Goal: Task Accomplishment & Management: Manage account settings

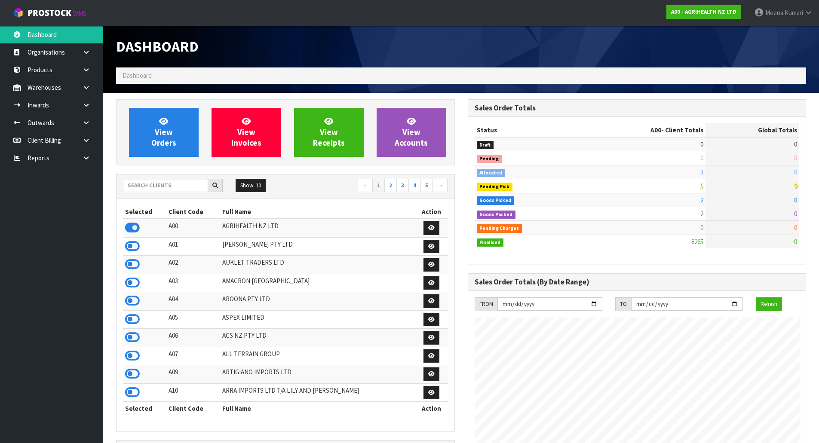
scroll to position [652, 351]
click at [149, 179] on input "text" at bounding box center [165, 185] width 85 height 13
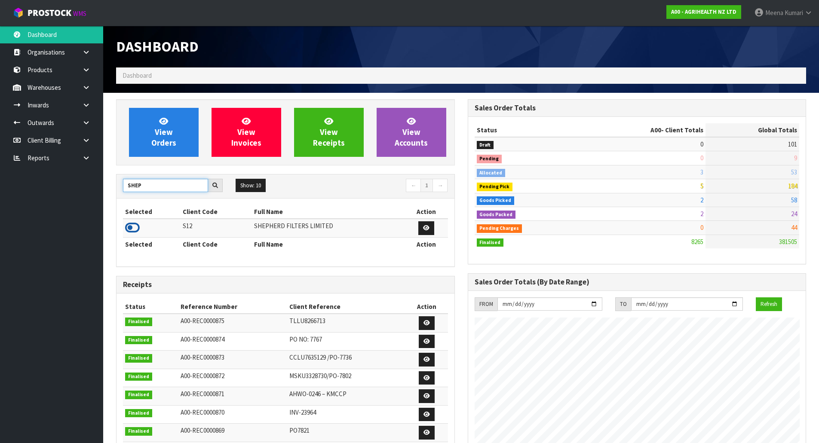
type input "SHEP"
click at [132, 228] on icon at bounding box center [132, 227] width 15 height 13
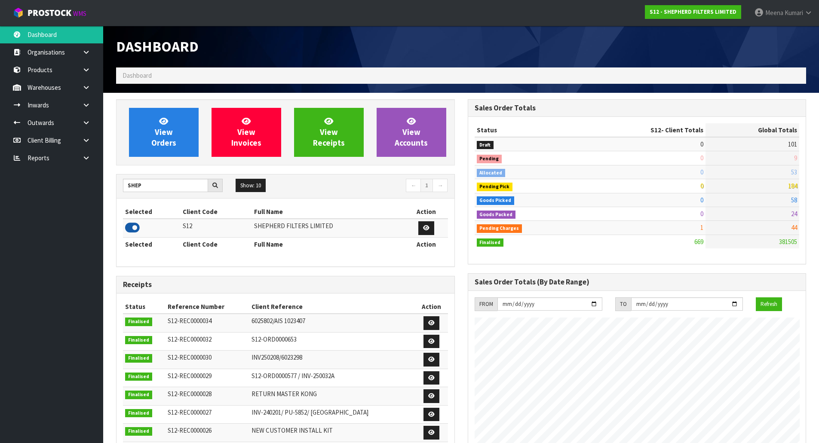
scroll to position [568, 351]
click at [83, 86] on icon at bounding box center [86, 87] width 8 height 6
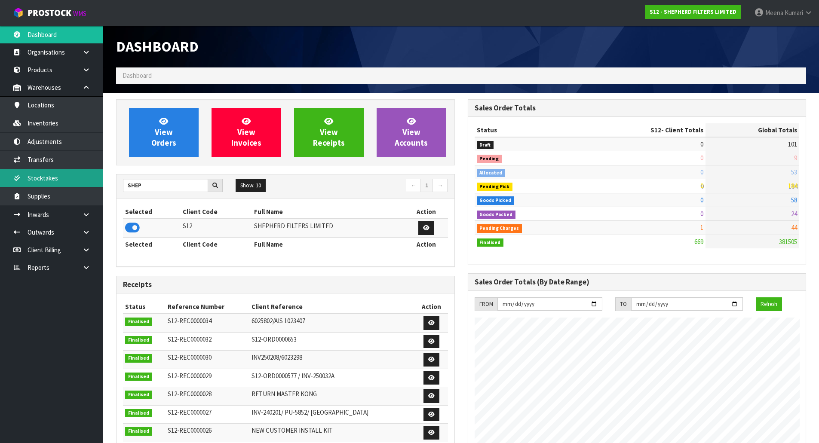
click at [74, 185] on link "Stocktakes" at bounding box center [51, 178] width 103 height 18
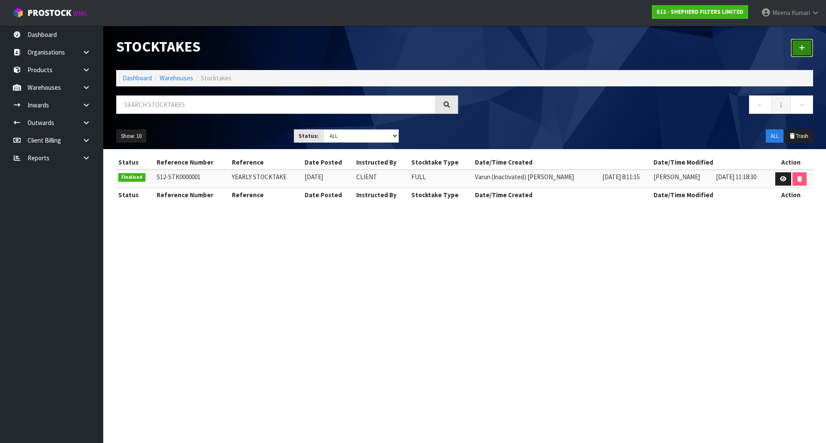
click at [796, 46] on link at bounding box center [801, 48] width 22 height 18
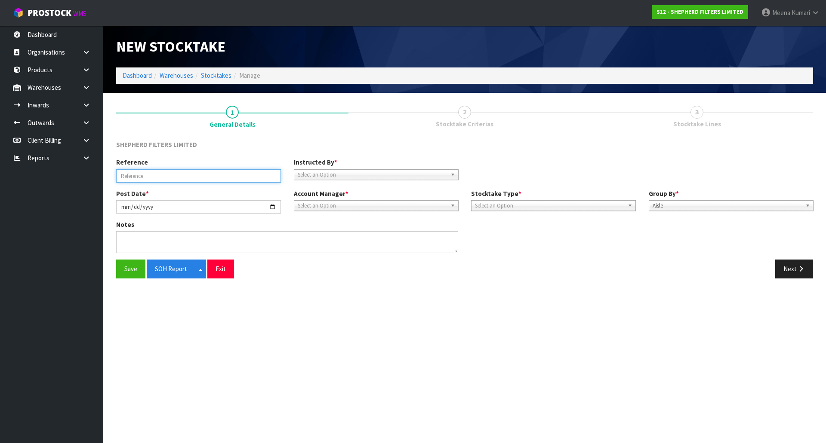
click at [184, 171] on input "text" at bounding box center [198, 175] width 165 height 13
type input "YEARLY STOCKTAKE"
click at [319, 178] on span "Select an Option" at bounding box center [372, 175] width 149 height 10
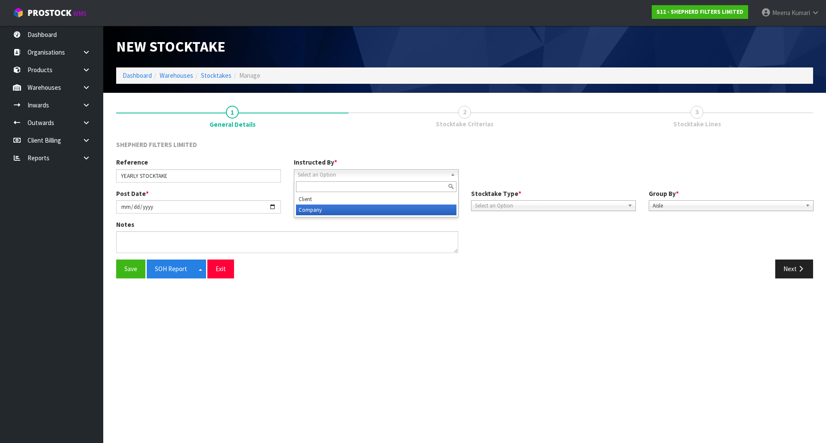
click at [321, 213] on li "Company" at bounding box center [376, 210] width 160 height 11
click at [325, 215] on div "Post Date * 2025-09-17 Account Manager * Zubair Moolla Rod Giles Kirsty Giles T…" at bounding box center [465, 204] width 710 height 31
click at [326, 210] on span "Select an Option" at bounding box center [372, 206] width 149 height 10
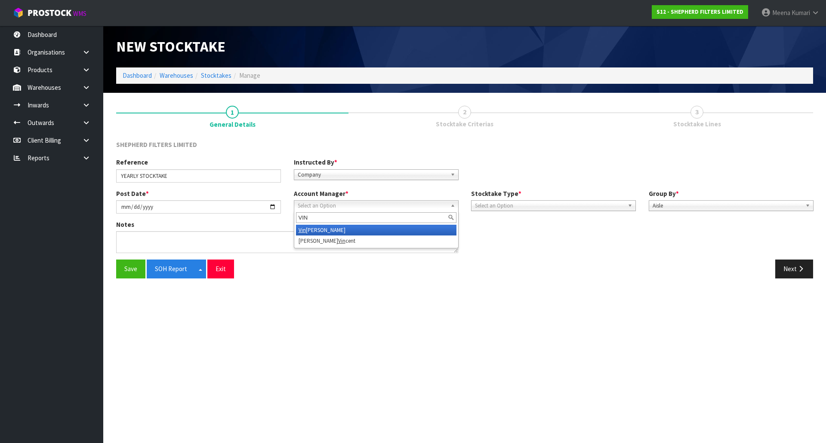
type input "VIN"
click at [327, 233] on li "Vin eeta Lingam" at bounding box center [376, 230] width 160 height 11
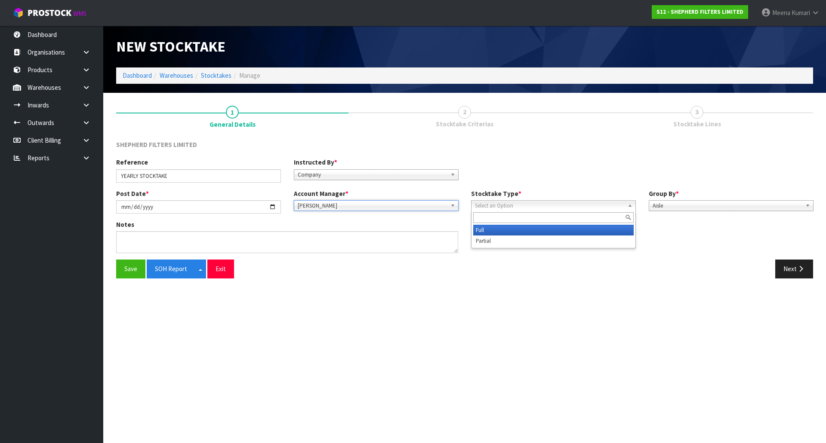
click at [482, 207] on span "Select an Option" at bounding box center [549, 206] width 149 height 10
click at [487, 225] on li "Full" at bounding box center [553, 230] width 160 height 11
click at [794, 264] on button "Next" at bounding box center [794, 269] width 38 height 18
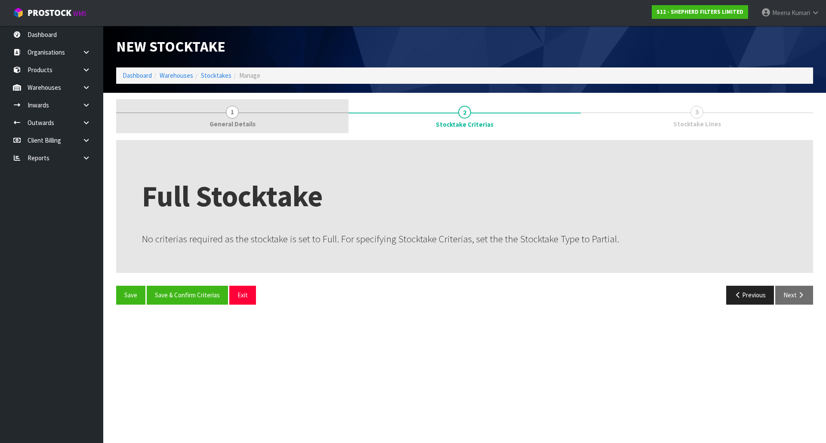
click at [202, 121] on link "1 General Details" at bounding box center [232, 116] width 232 height 34
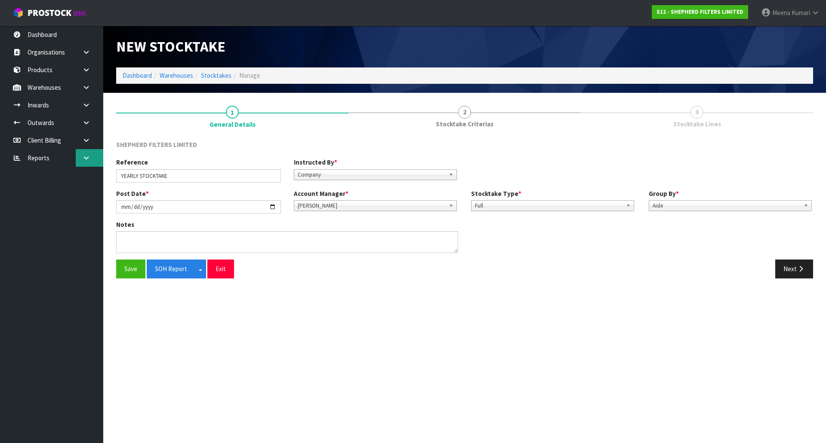
click at [97, 157] on link at bounding box center [90, 158] width 28 height 18
click at [784, 272] on button "Next" at bounding box center [794, 269] width 38 height 18
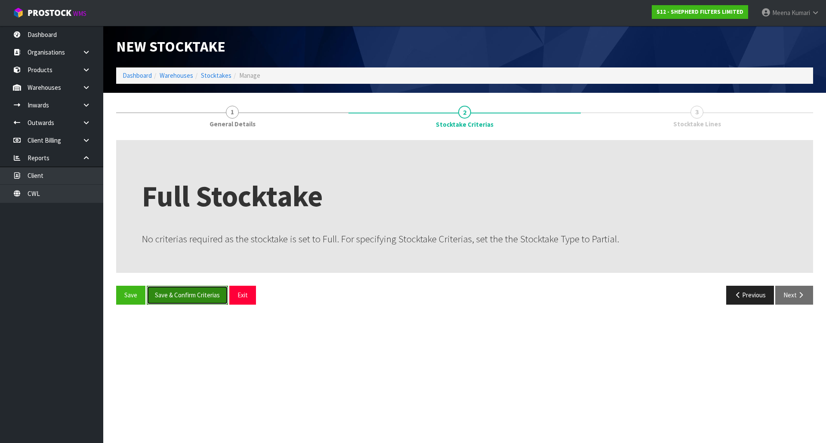
click at [202, 292] on button "Save & Confirm Criterias" at bounding box center [187, 295] width 81 height 18
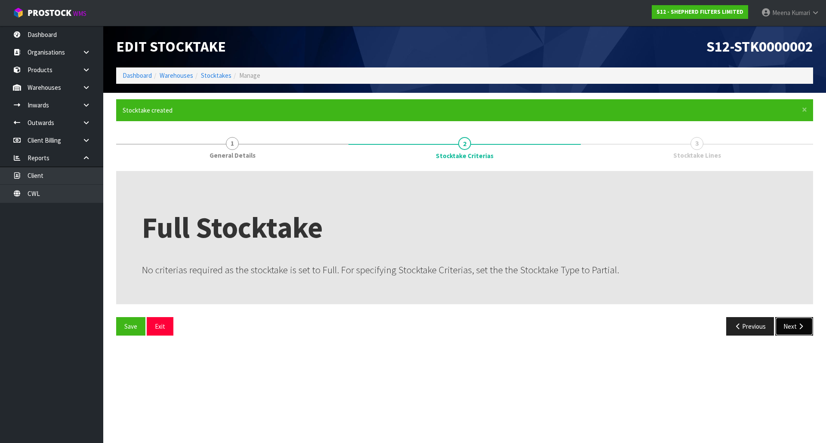
click at [802, 327] on icon "button" at bounding box center [800, 326] width 8 height 6
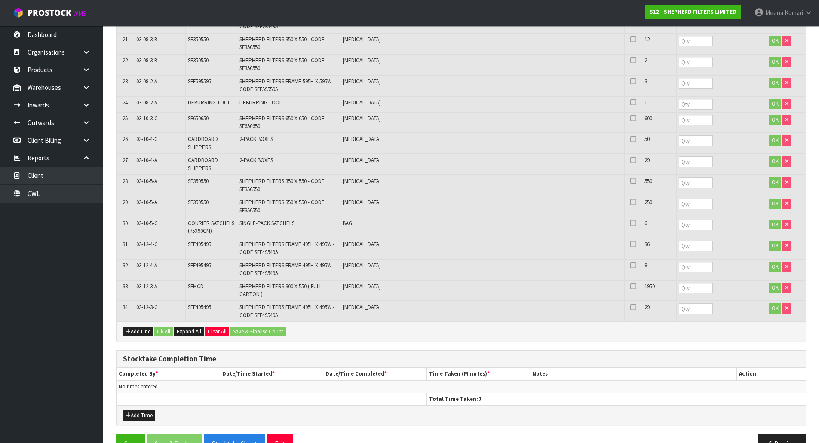
scroll to position [678, 0]
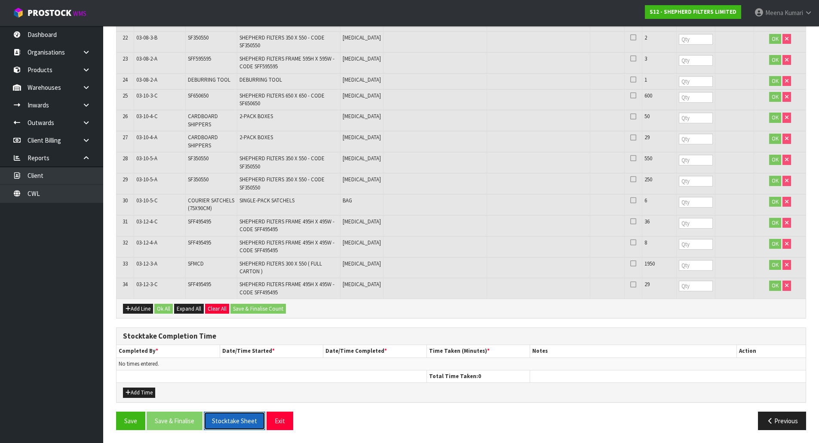
click at [237, 423] on button "Stocktake Sheet" at bounding box center [234, 421] width 61 height 18
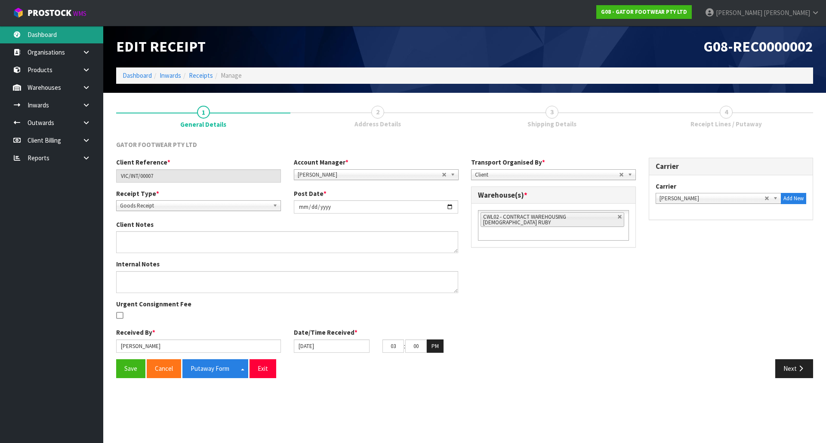
click at [71, 37] on link "Dashboard" at bounding box center [51, 35] width 103 height 18
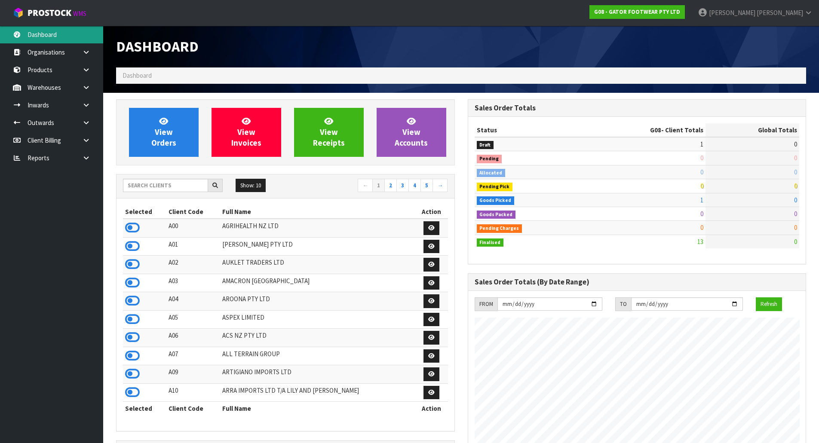
scroll to position [600, 351]
click at [169, 187] on input "text" at bounding box center [165, 185] width 85 height 13
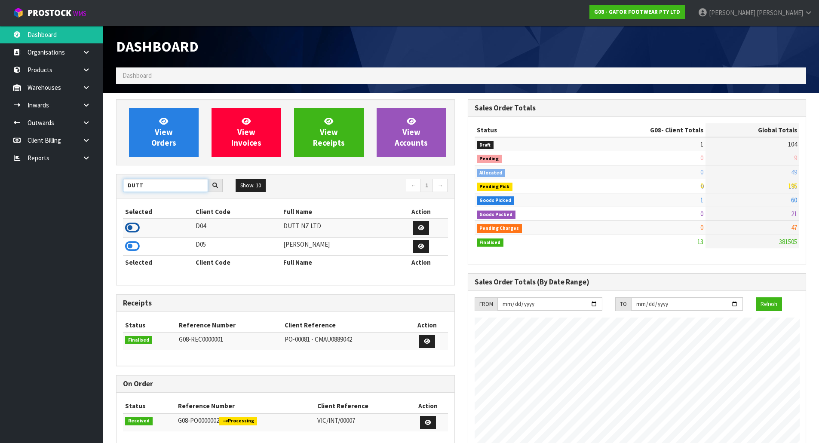
type input "DUTT"
click at [130, 224] on icon at bounding box center [132, 227] width 15 height 13
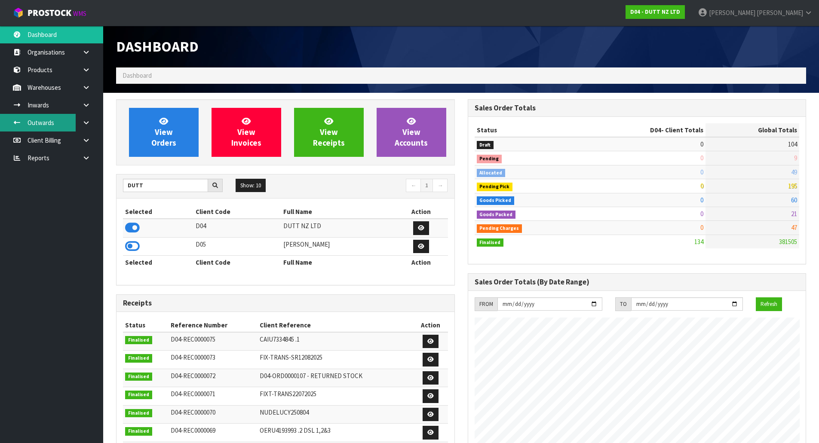
scroll to position [429534, 429708]
click at [61, 104] on link "Inwards" at bounding box center [51, 105] width 103 height 18
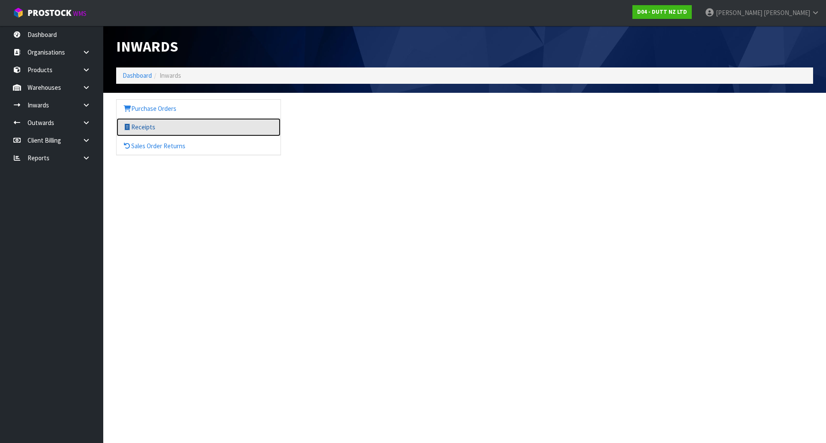
click at [142, 118] on link "Receipts" at bounding box center [199, 127] width 164 height 18
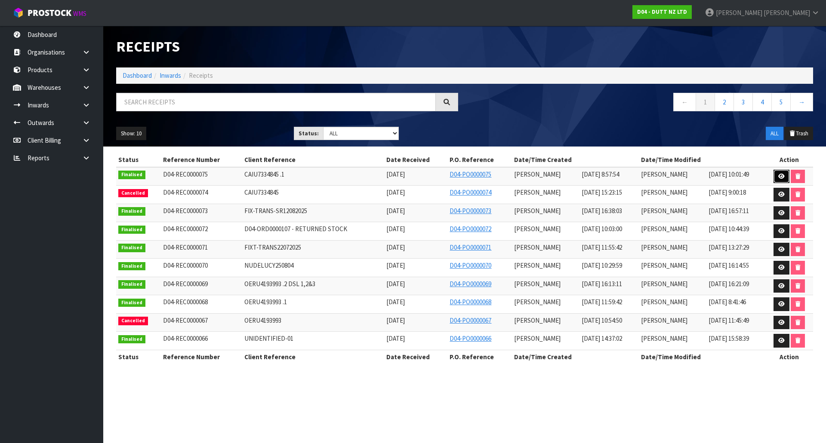
click at [781, 176] on icon at bounding box center [781, 177] width 6 height 6
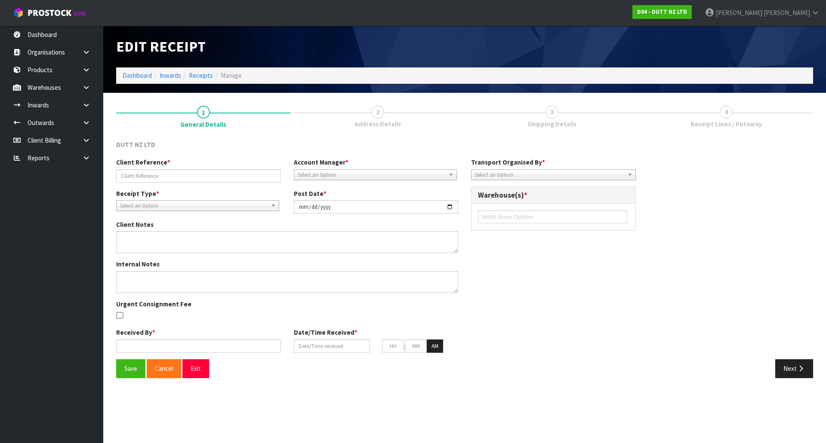
type input "CAIU7334845 .1"
type input "2025-09-10"
type textarea "REMADE PO AS CLIENT ADVISED THEY WANT IT BOOKED IN AS PALLETS AND PREVIOUS PO W…"
type input "[PERSON_NAME]"
type input "05/09/2025"
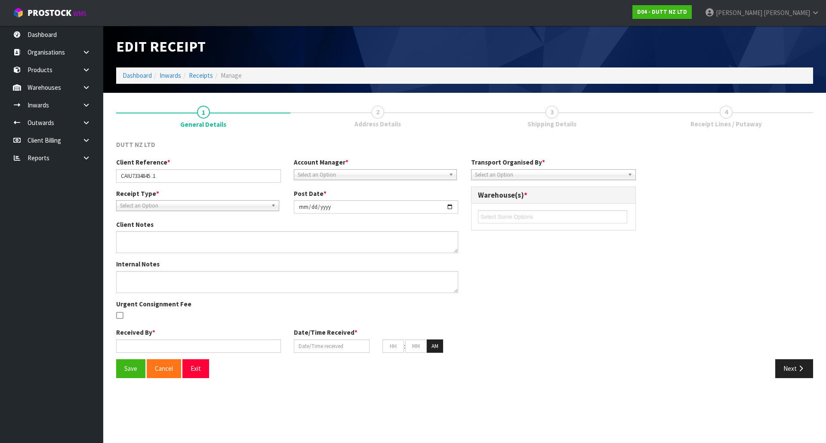
type input "08"
type input "57"
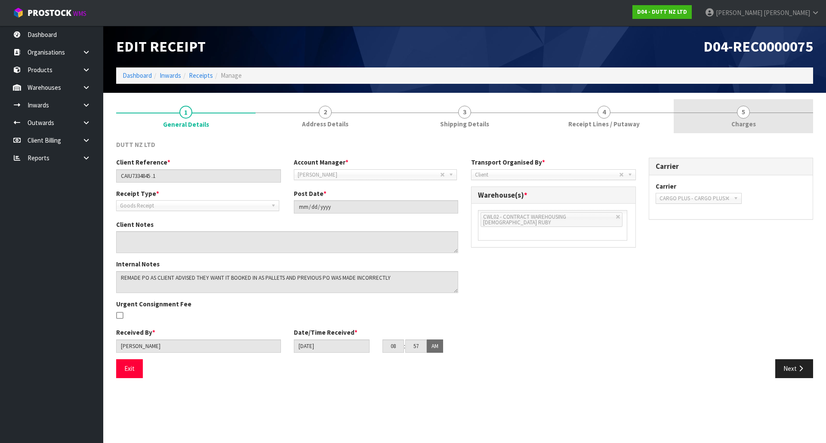
click at [722, 121] on link "5 Charges" at bounding box center [742, 116] width 139 height 34
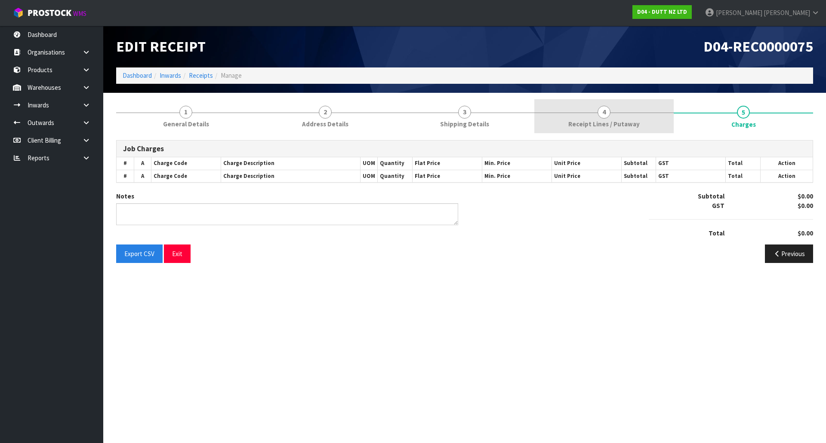
click at [574, 123] on span "Receipt Lines / Putaway" at bounding box center [603, 124] width 71 height 9
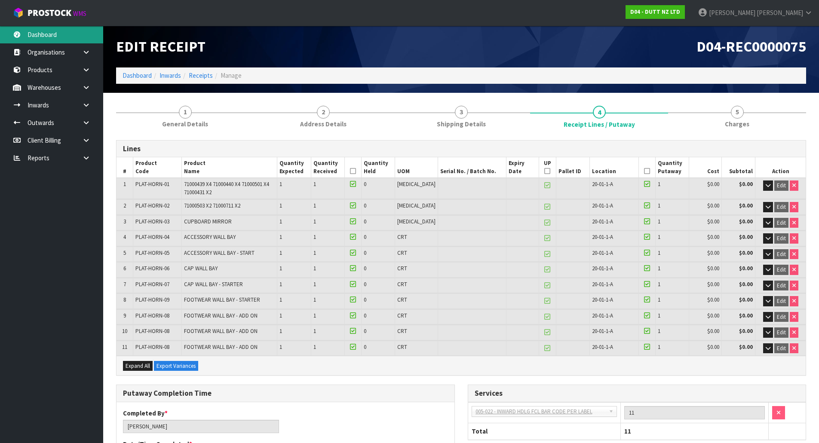
click at [55, 29] on link "Dashboard" at bounding box center [51, 35] width 103 height 18
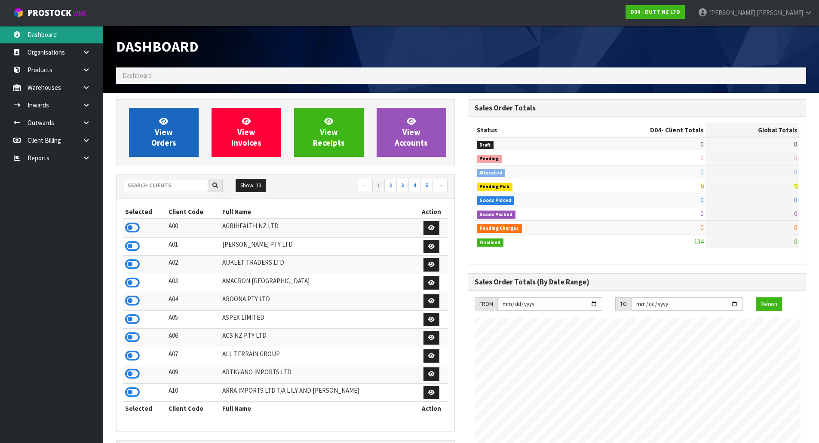
scroll to position [526, 351]
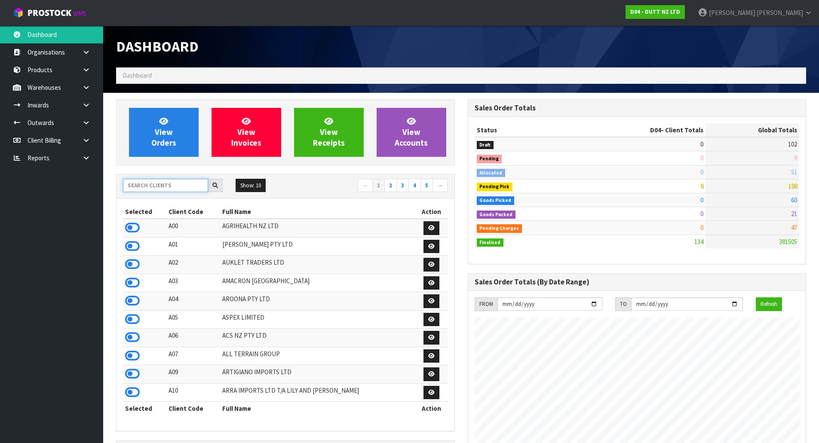
click at [182, 182] on input "text" at bounding box center [165, 185] width 85 height 13
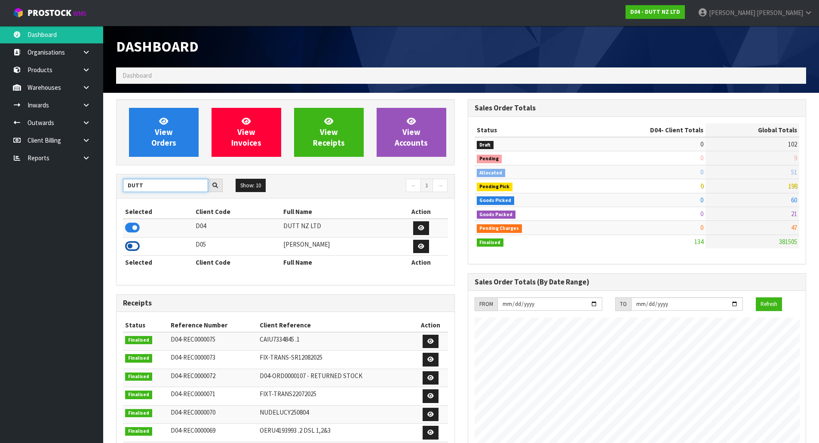
type input "DUTT"
click at [135, 243] on icon at bounding box center [132, 246] width 15 height 13
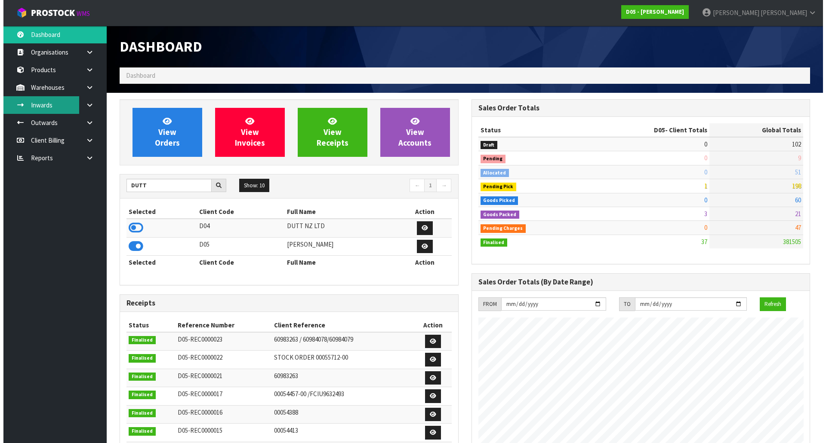
scroll to position [753, 351]
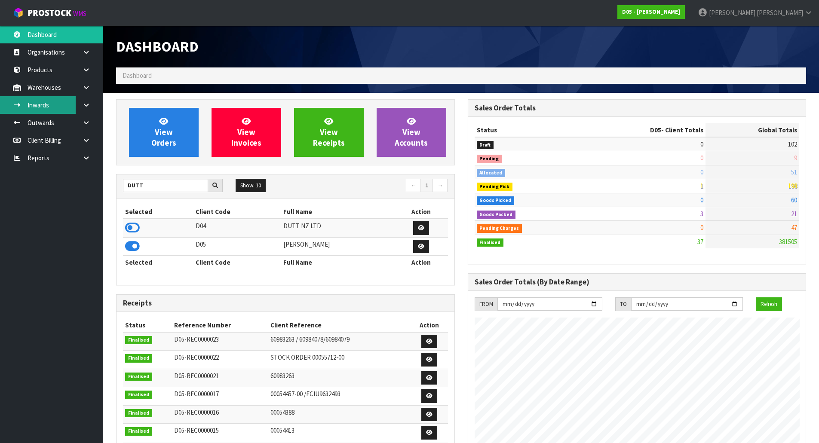
click at [58, 104] on link "Inwards" at bounding box center [51, 105] width 103 height 18
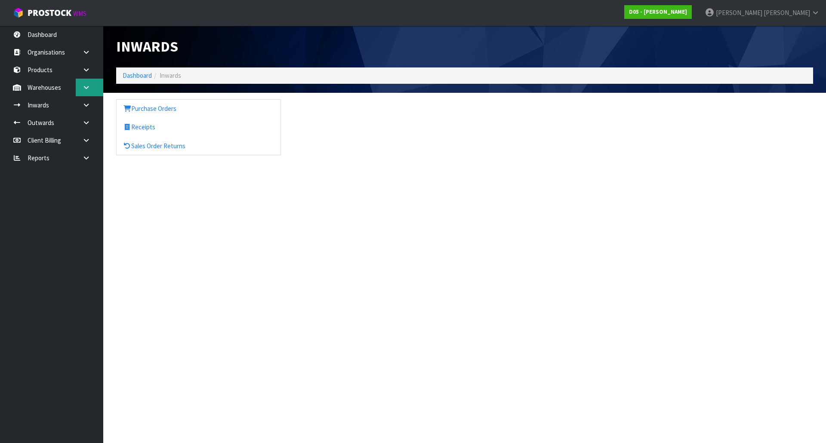
click at [83, 85] on icon at bounding box center [86, 87] width 8 height 6
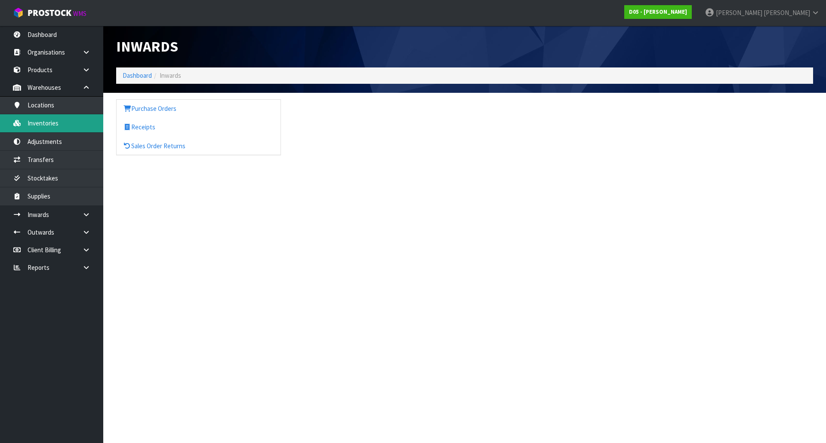
click at [55, 129] on link "Inventories" at bounding box center [51, 123] width 103 height 18
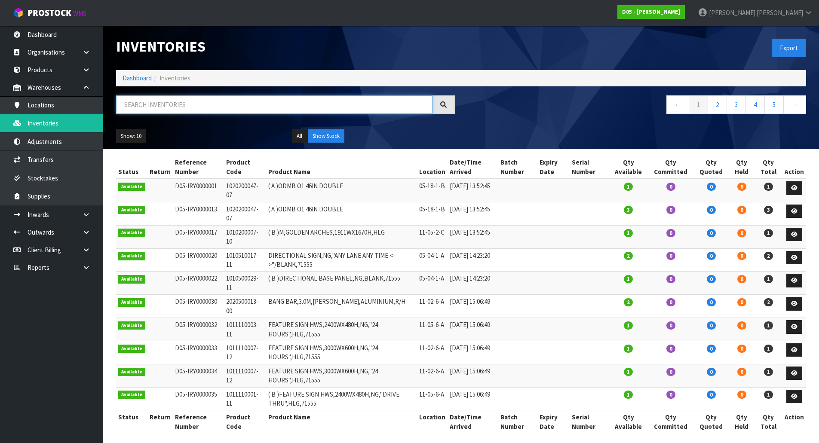
click at [188, 98] on input "text" at bounding box center [274, 104] width 317 height 18
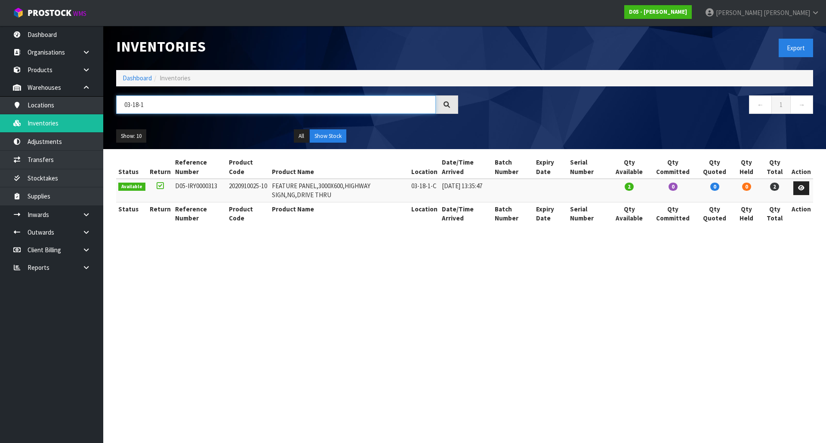
type input "03-18-1"
drag, startPoint x: 415, startPoint y: 187, endPoint x: 441, endPoint y: 187, distance: 26.7
click at [440, 187] on td "03-18-1-C" at bounding box center [424, 190] width 31 height 23
copy td "03-18-1-C"
click at [49, 155] on link "Transfers" at bounding box center [51, 160] width 103 height 18
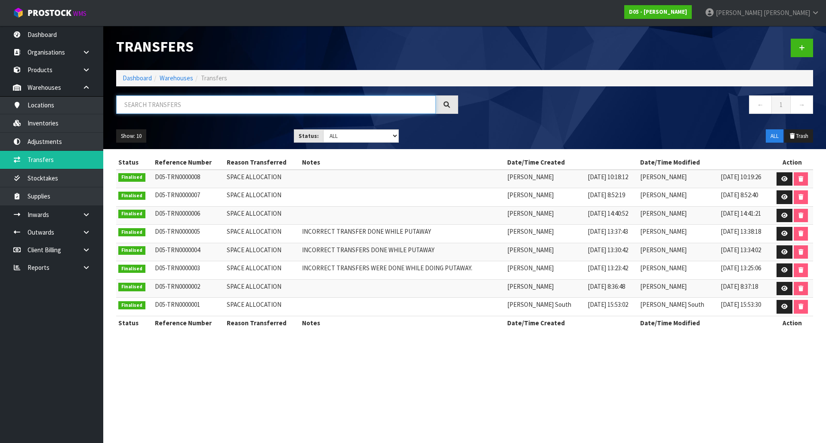
click at [256, 102] on input "text" at bounding box center [276, 104] width 320 height 18
click at [804, 43] on link at bounding box center [801, 48] width 22 height 18
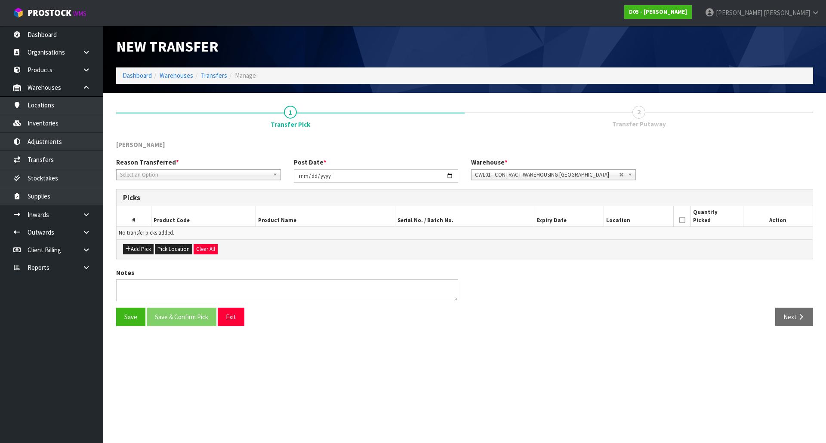
click at [234, 177] on span "Select an Option" at bounding box center [194, 175] width 149 height 10
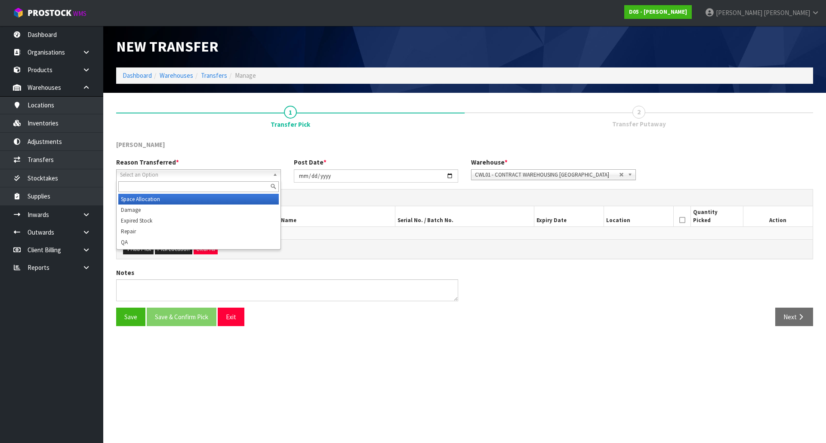
click at [209, 200] on li "Space Allocation" at bounding box center [198, 199] width 160 height 11
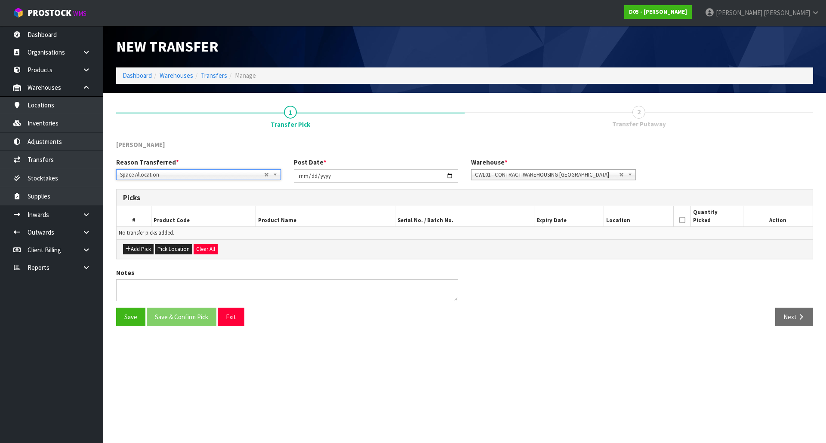
click at [615, 172] on span "CWL01 - CONTRACT WAREHOUSING [GEOGRAPHIC_DATA]" at bounding box center [547, 175] width 144 height 10
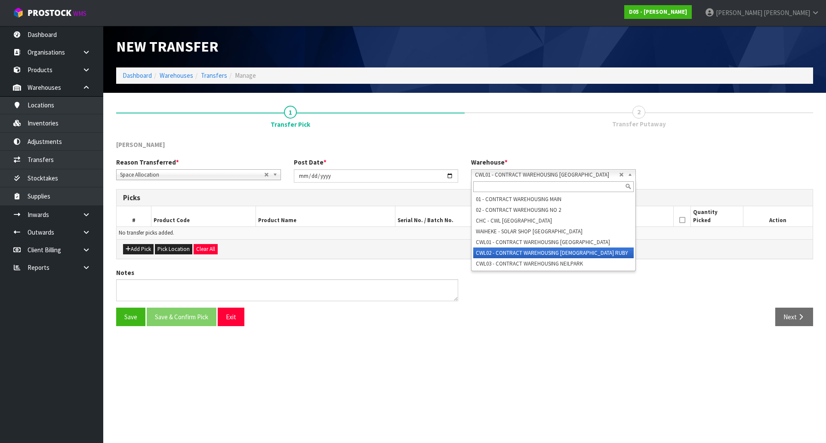
click at [566, 255] on li "CWL02 - CONTRACT WAREHOUSING [DEMOGRAPHIC_DATA] RUBY" at bounding box center [553, 253] width 160 height 11
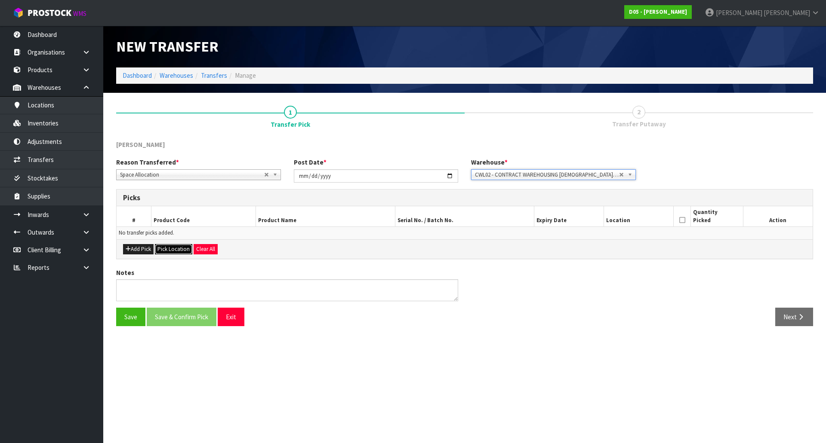
click at [170, 249] on button "Pick Location" at bounding box center [173, 249] width 37 height 10
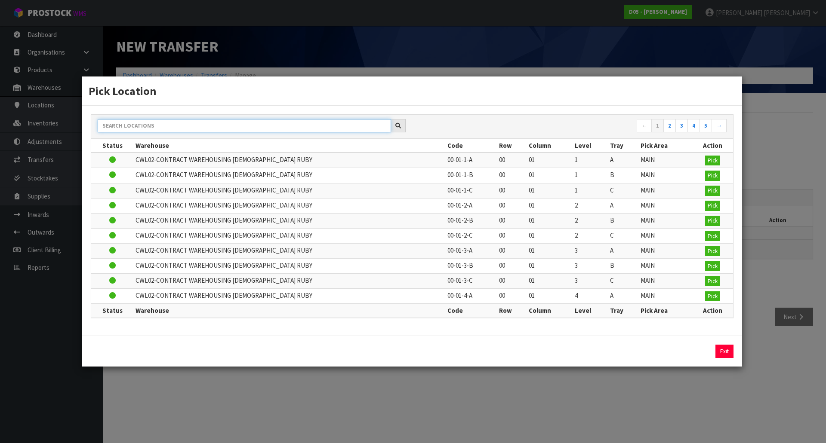
click at [175, 128] on input "text" at bounding box center [244, 125] width 293 height 13
paste input "03-18-1-C"
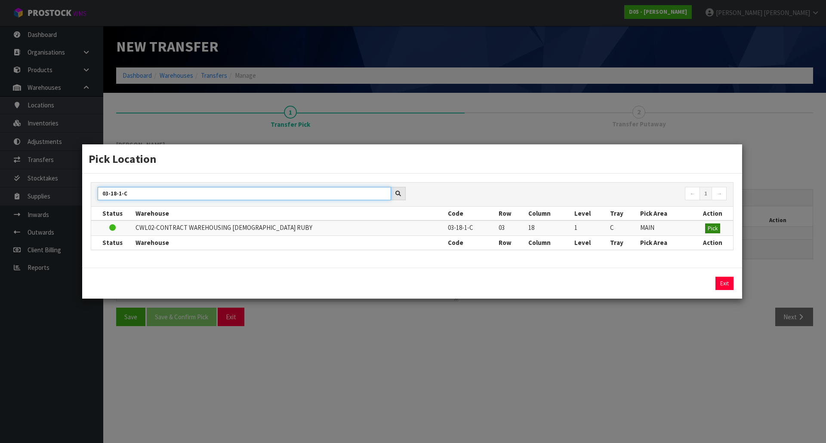
type input "03-18-1-C"
click at [707, 230] on span "Pick" at bounding box center [712, 228] width 10 height 7
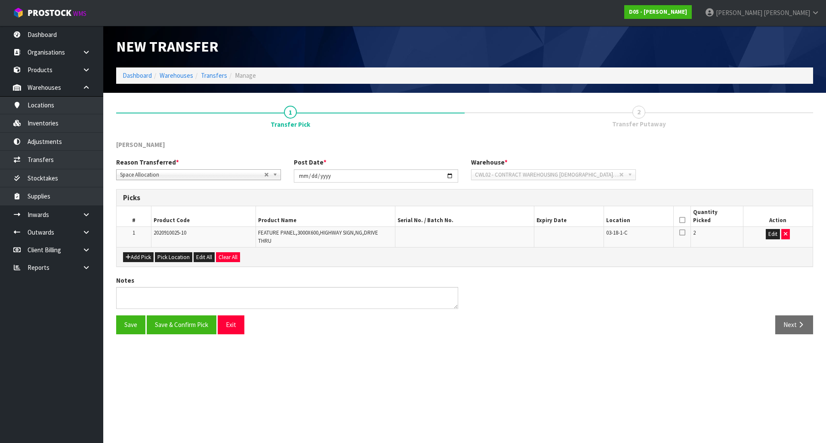
click at [592, 258] on div "Add Pick Pick Location Edit All Clear All" at bounding box center [465, 256] width 696 height 19
click at [682, 220] on icon at bounding box center [682, 220] width 6 height 0
click at [275, 279] on div "Notes" at bounding box center [287, 292] width 355 height 33
click at [178, 321] on button "Save & Confirm Pick" at bounding box center [182, 325] width 70 height 18
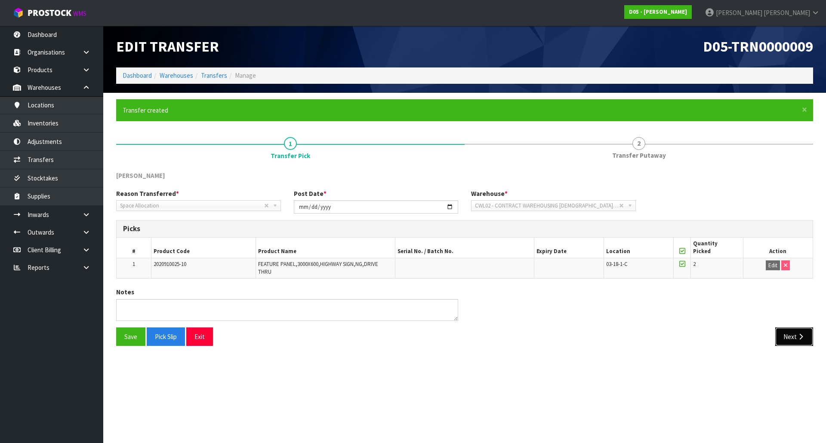
click at [787, 332] on button "Next" at bounding box center [794, 337] width 38 height 18
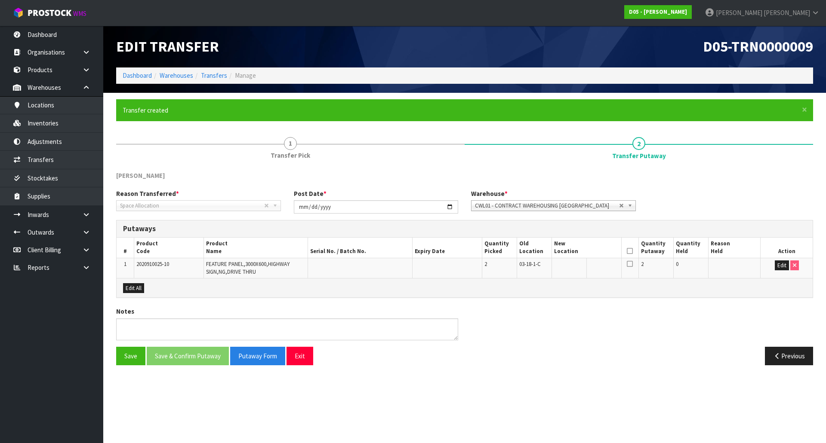
click at [617, 206] on span "CWL01 - CONTRACT WAREHOUSING [GEOGRAPHIC_DATA]" at bounding box center [547, 206] width 144 height 10
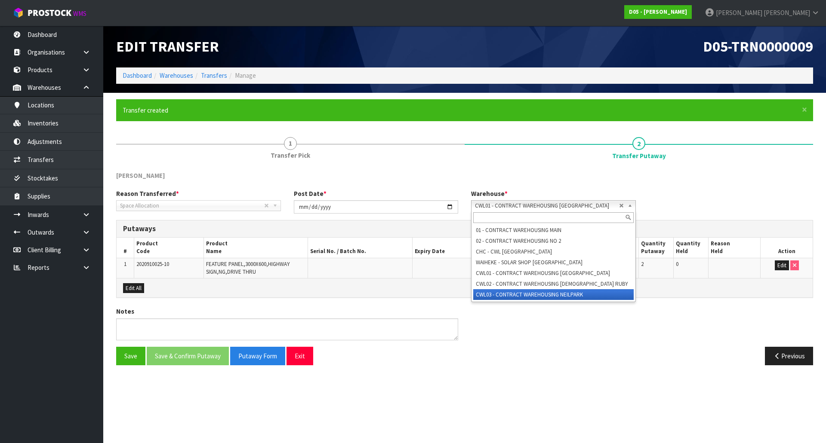
click at [514, 291] on li "CWL03 - CONTRACT WAREHOUSING NEILPARK" at bounding box center [553, 294] width 160 height 11
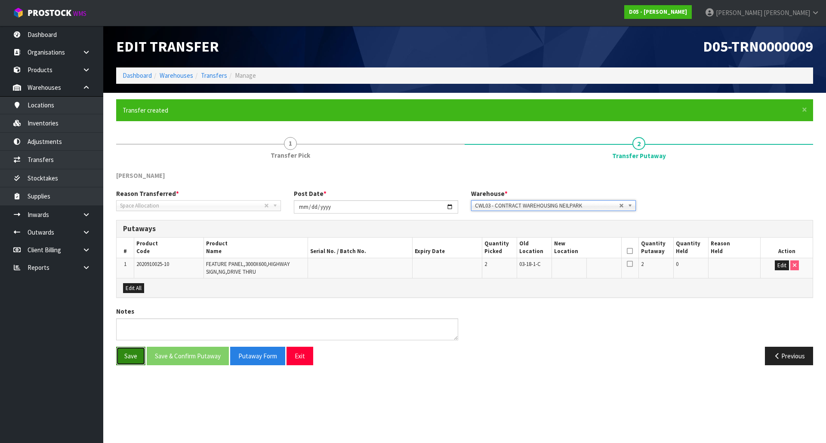
click at [127, 360] on button "Save" at bounding box center [130, 356] width 29 height 18
click at [782, 267] on button "Edit" at bounding box center [782, 266] width 14 height 10
click at [561, 268] on input "text" at bounding box center [581, 266] width 55 height 11
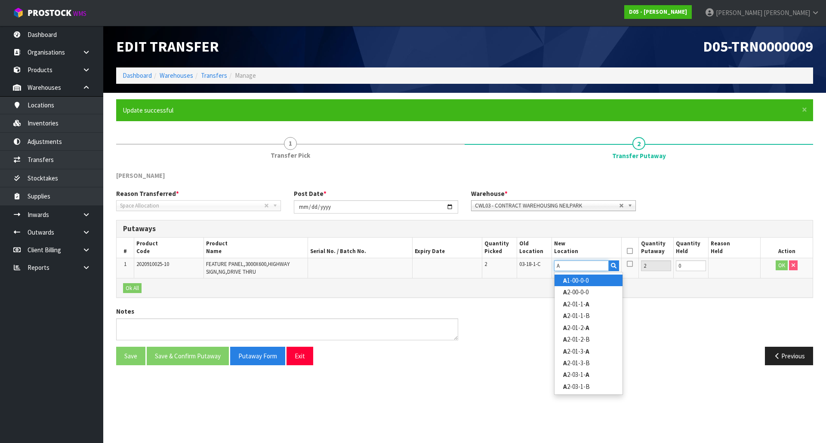
type input "A"
click at [562, 277] on link "A 1-00-0-0" at bounding box center [588, 281] width 68 height 12
type input "A1-00-0-0"
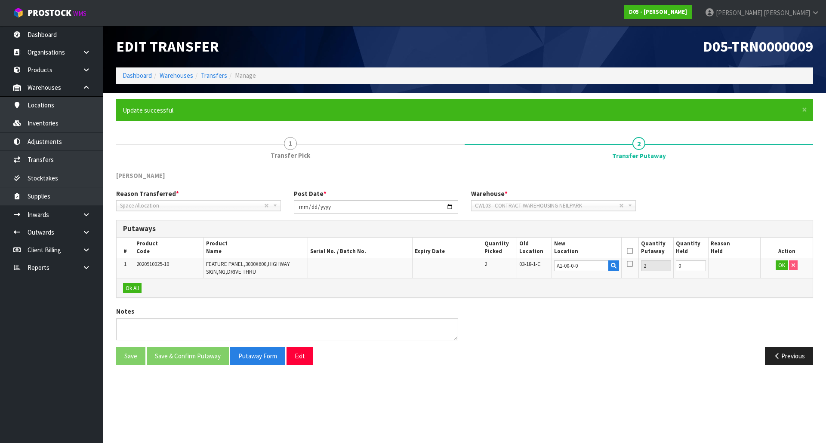
click at [612, 322] on div "Notes" at bounding box center [465, 327] width 710 height 40
click at [782, 264] on button "OK" at bounding box center [781, 266] width 12 height 10
click at [127, 357] on button "Save" at bounding box center [130, 356] width 29 height 18
click at [566, 343] on div "Notes" at bounding box center [465, 327] width 710 height 40
click at [677, 184] on div "[PERSON_NAME]" at bounding box center [465, 180] width 710 height 18
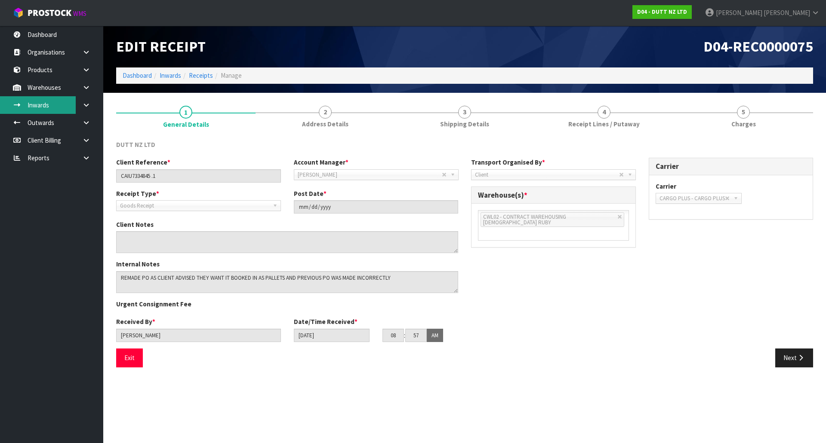
click at [42, 105] on link "Inwards" at bounding box center [51, 105] width 103 height 18
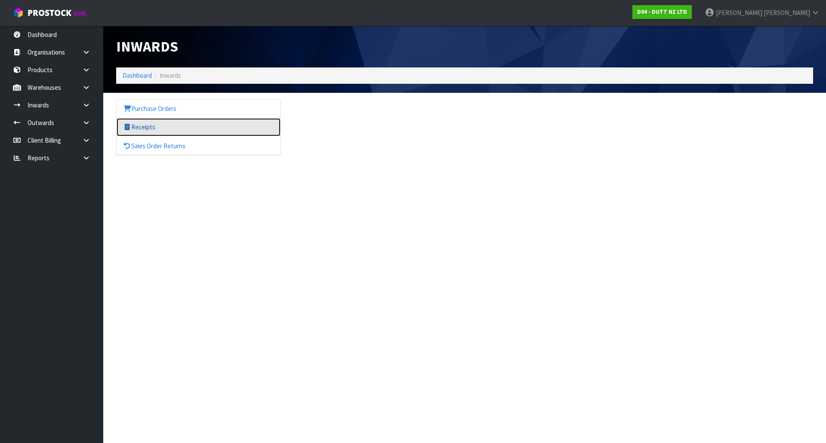
click at [169, 125] on link "Receipts" at bounding box center [199, 127] width 164 height 18
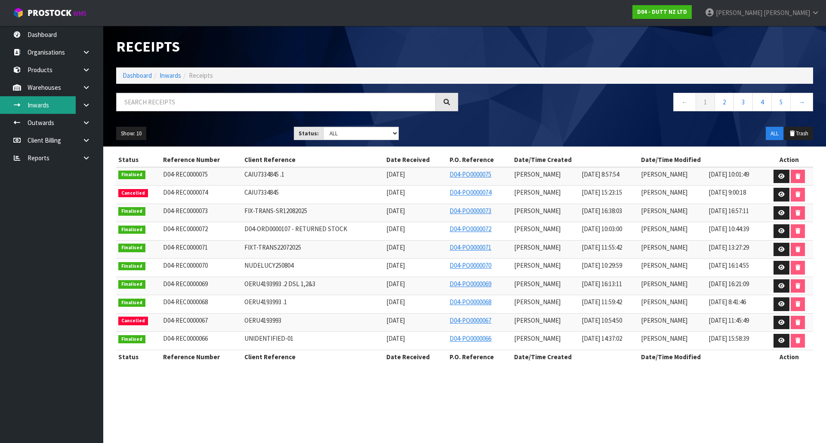
click at [65, 100] on link "Inwards" at bounding box center [51, 105] width 103 height 18
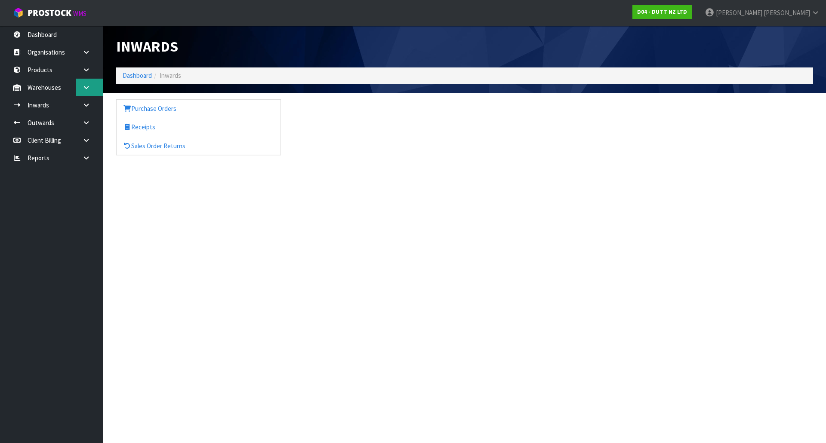
click at [94, 85] on link at bounding box center [90, 88] width 28 height 18
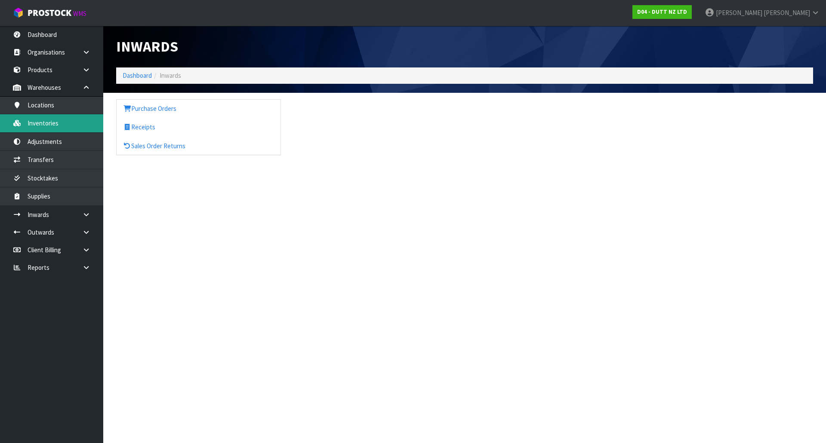
click at [55, 120] on link "Inventories" at bounding box center [51, 123] width 103 height 18
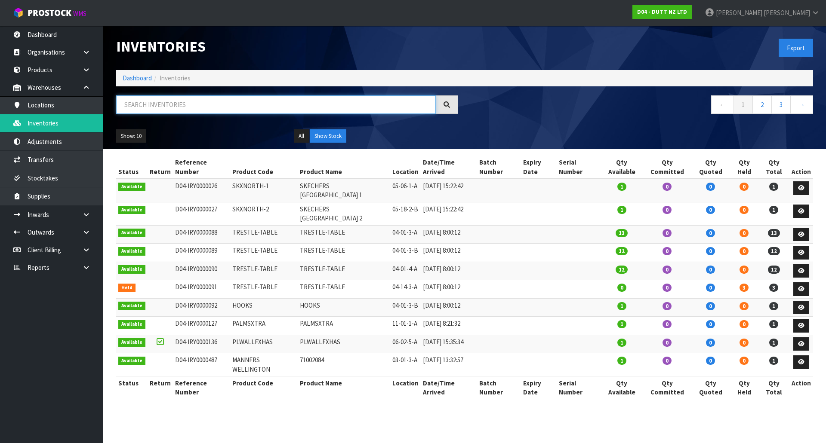
click at [181, 108] on input "text" at bounding box center [276, 104] width 320 height 18
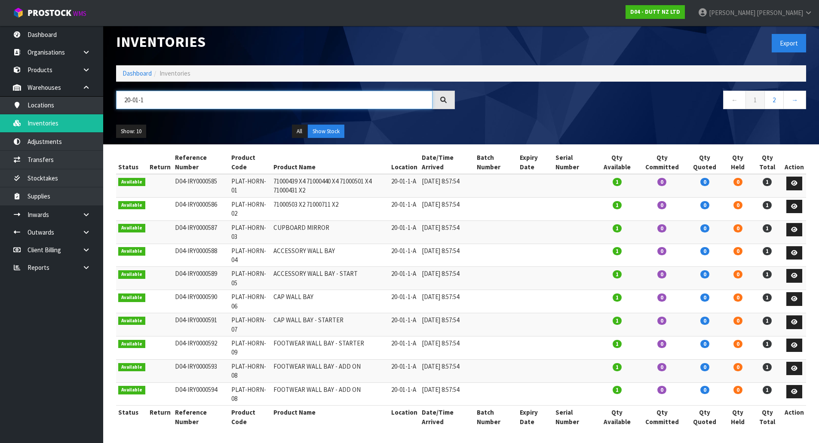
scroll to position [6, 0]
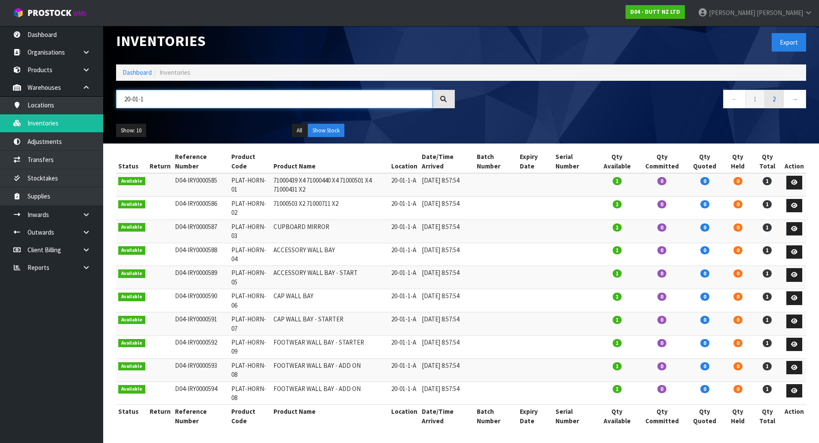
type input "20-01-1"
click at [772, 94] on link "2" at bounding box center [774, 99] width 19 height 18
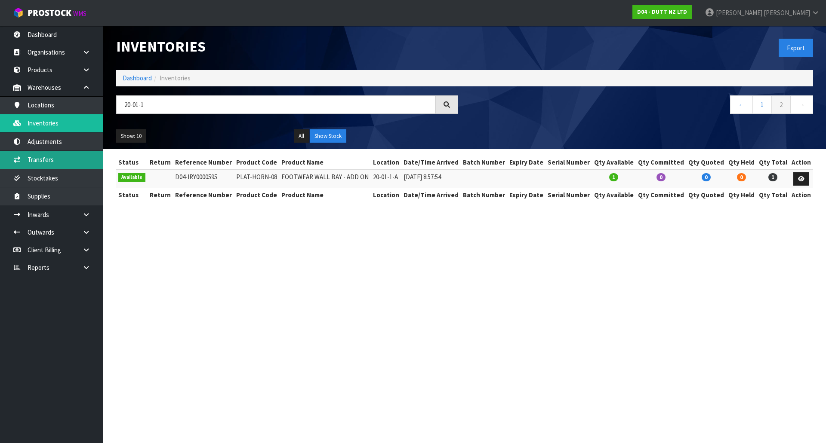
click at [76, 156] on link "Transfers" at bounding box center [51, 160] width 103 height 18
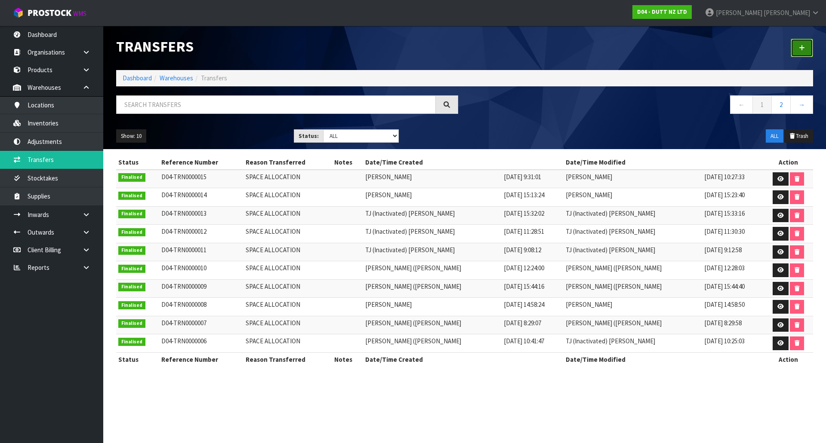
click at [802, 49] on icon at bounding box center [802, 48] width 6 height 6
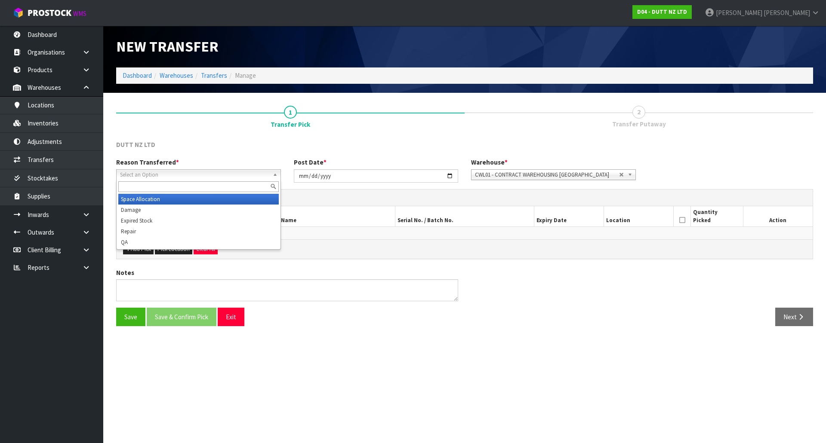
click at [184, 171] on span "Select an Option" at bounding box center [194, 175] width 149 height 10
click at [161, 200] on li "Space Allocation" at bounding box center [198, 199] width 160 height 11
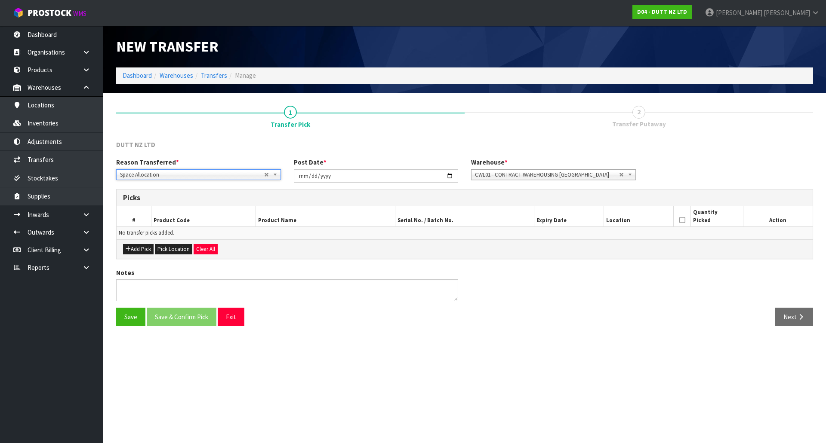
click at [323, 205] on div "Picks" at bounding box center [465, 198] width 696 height 17
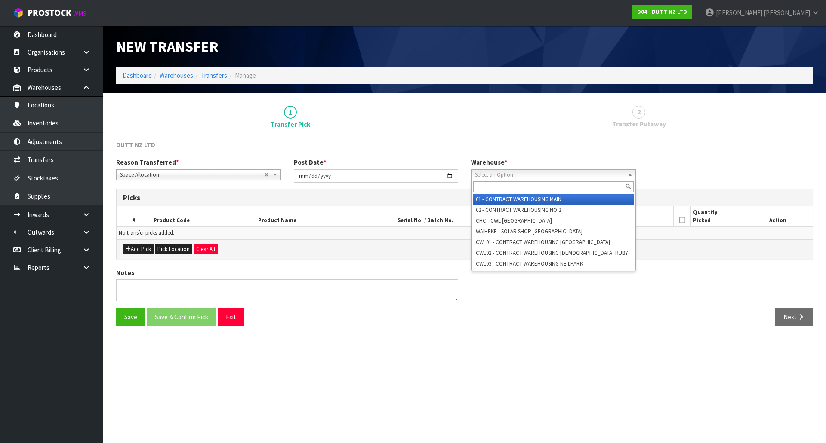
click at [550, 179] on span "Select an Option" at bounding box center [547, 175] width 144 height 10
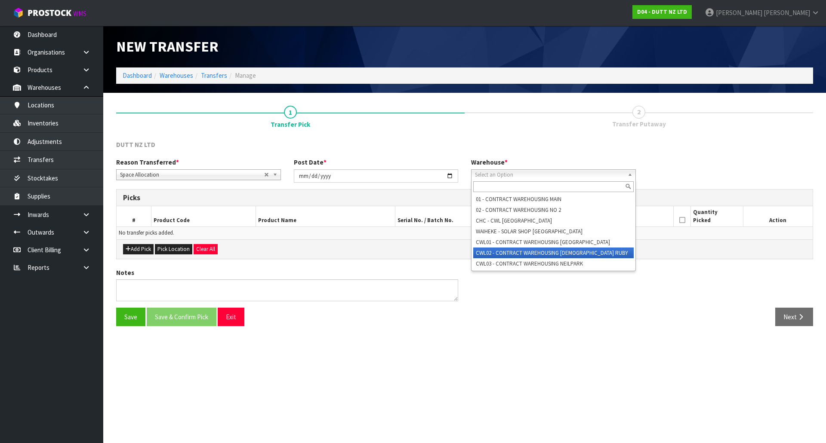
click at [511, 255] on li "CWL02 - CONTRACT WAREHOUSING [DEMOGRAPHIC_DATA] RUBY" at bounding box center [553, 253] width 160 height 11
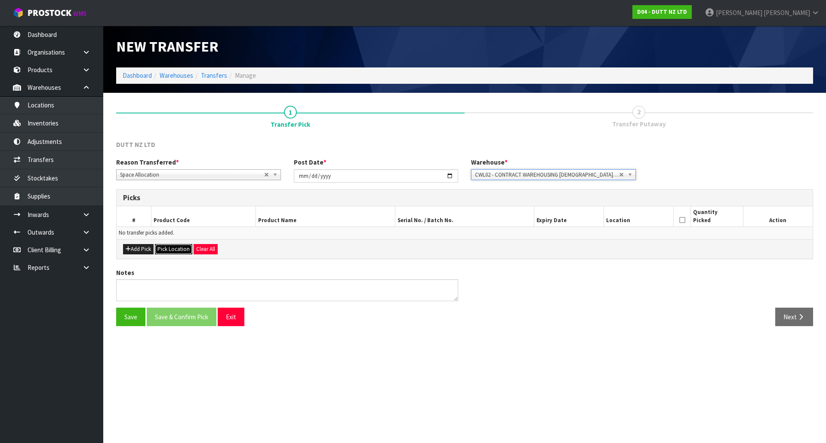
click at [170, 246] on button "Pick Location" at bounding box center [173, 249] width 37 height 10
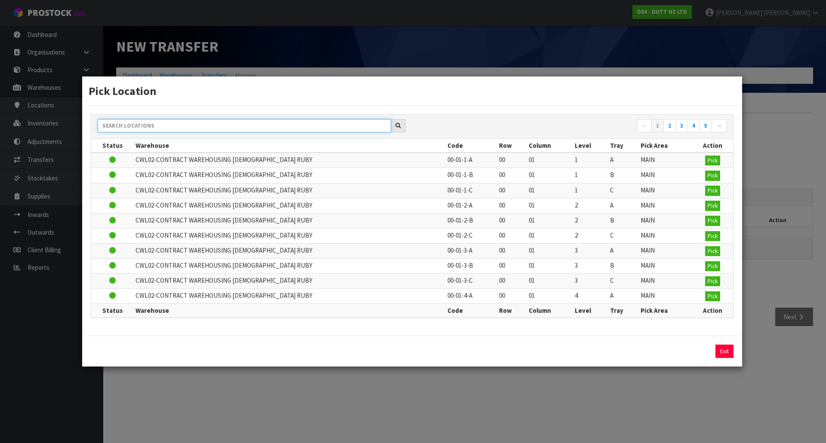
click at [166, 125] on input "text" at bounding box center [244, 125] width 293 height 13
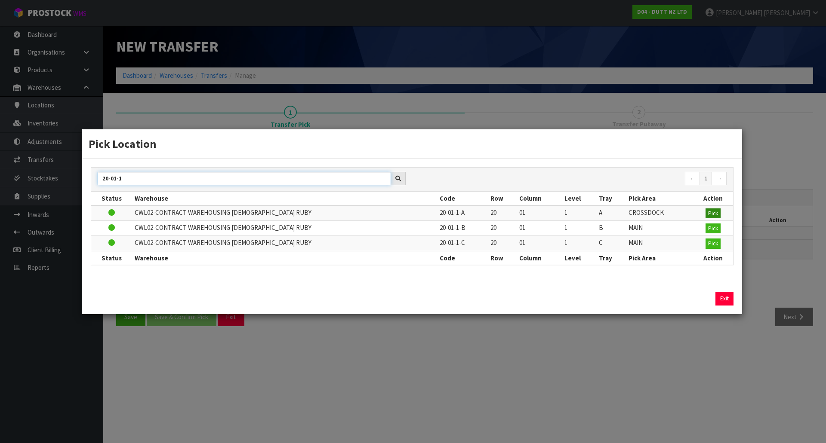
type input "20-01-1"
click at [708, 211] on span "Pick" at bounding box center [713, 213] width 10 height 7
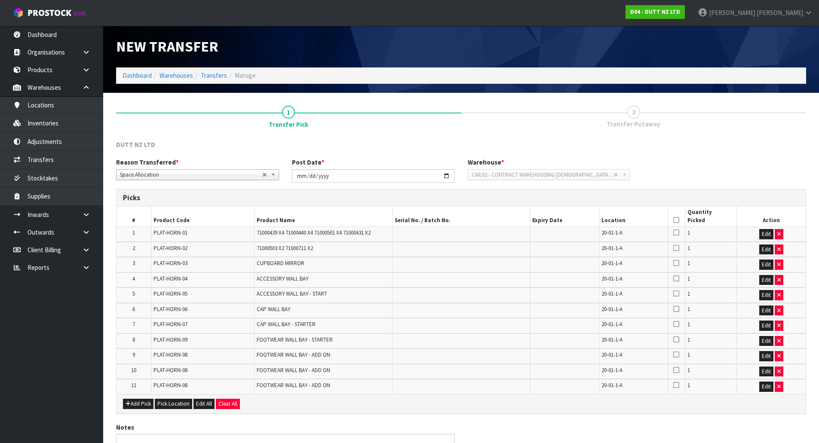
click at [747, 199] on h3 "Picks" at bounding box center [461, 198] width 676 height 8
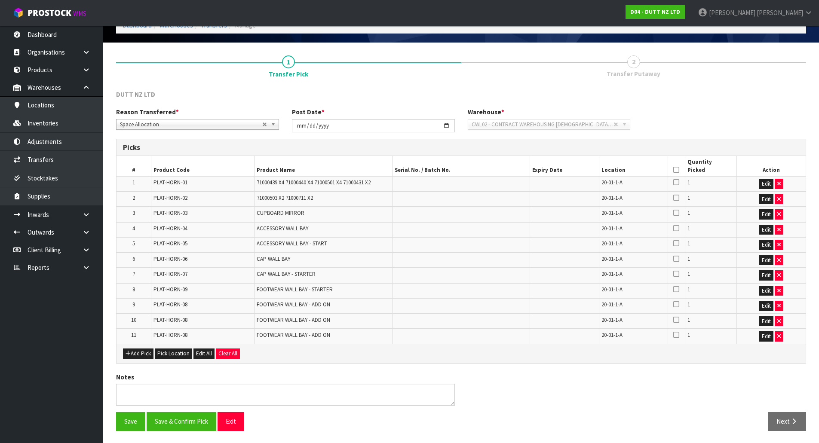
scroll to position [51, 0]
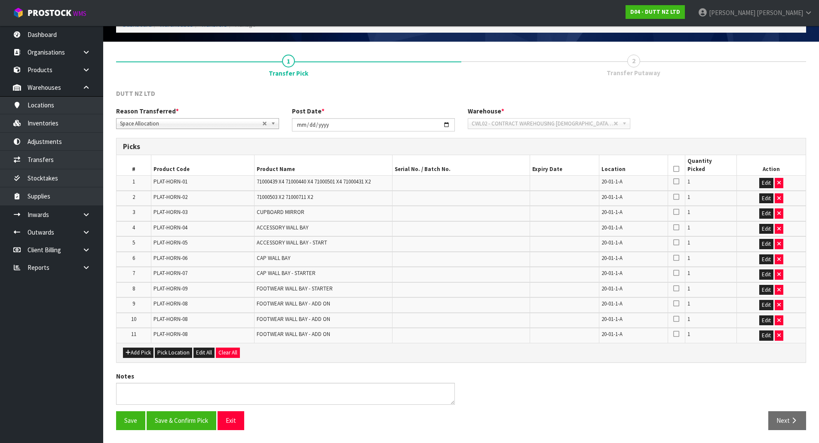
click at [676, 169] on icon at bounding box center [676, 169] width 6 height 0
click at [163, 420] on button "Save & Confirm Pick" at bounding box center [182, 421] width 70 height 18
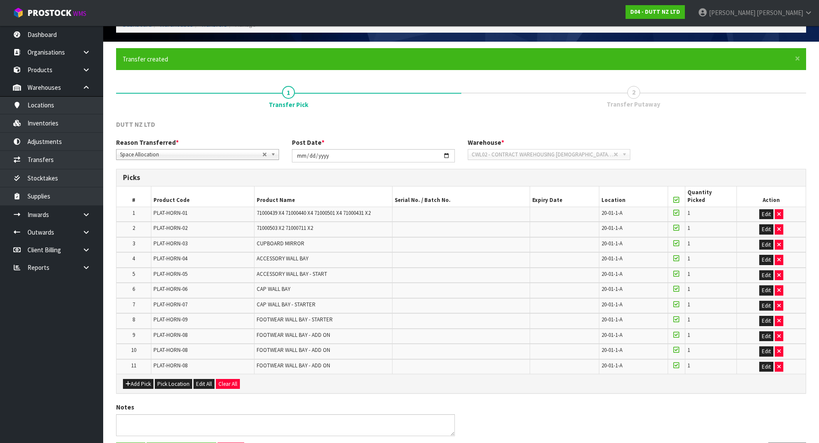
scroll to position [0, 0]
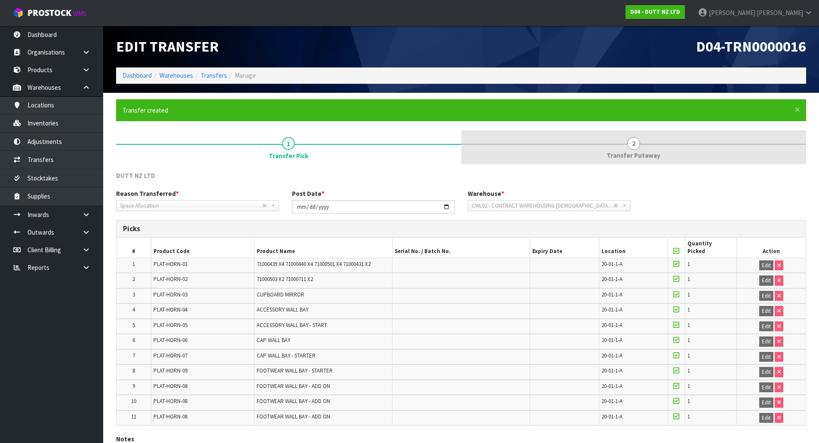
click at [642, 152] on span "Transfer Putaway" at bounding box center [634, 155] width 54 height 9
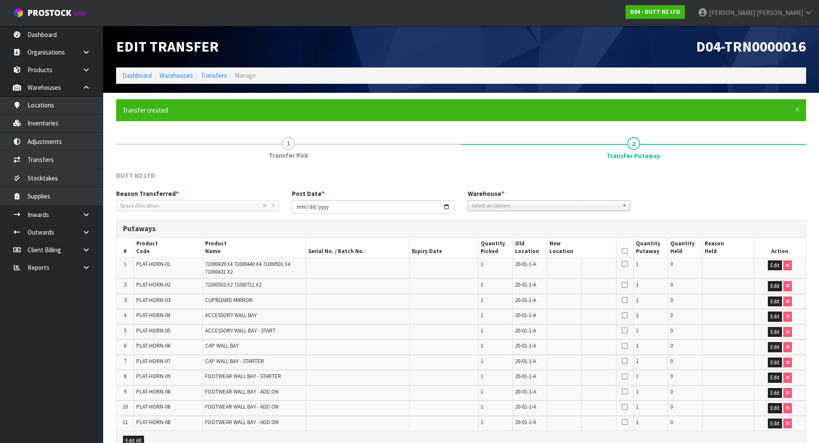
click at [594, 206] on span "Select an Option" at bounding box center [543, 206] width 142 height 10
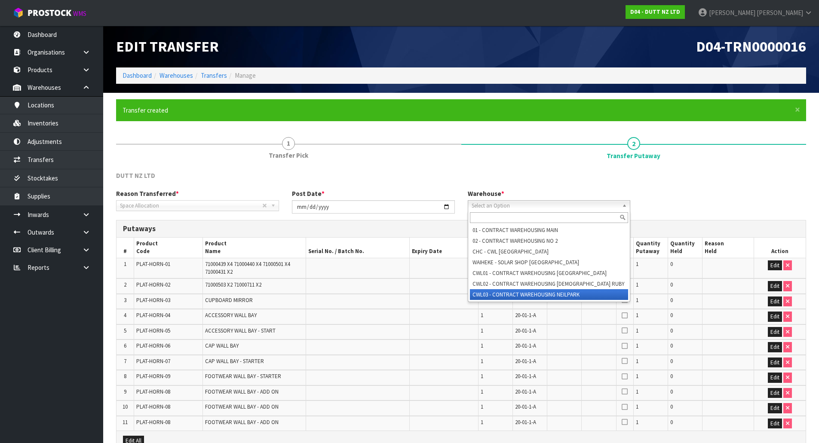
click at [560, 291] on li "CWL03 - CONTRACT WAREHOUSING NEILPARK" at bounding box center [549, 294] width 159 height 11
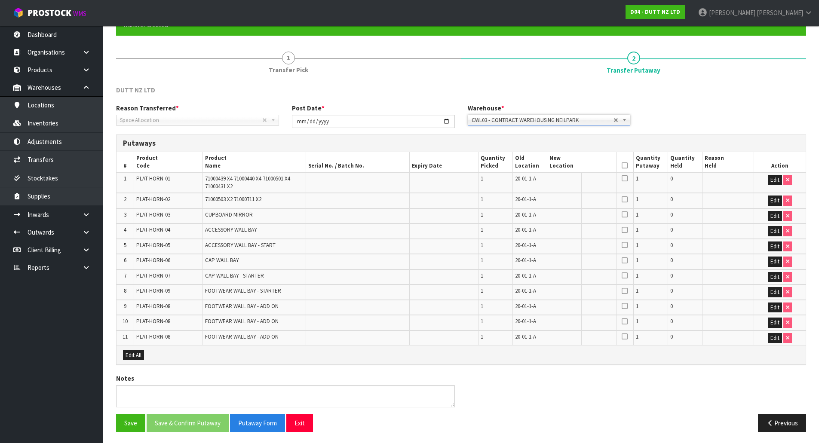
scroll to position [86, 0]
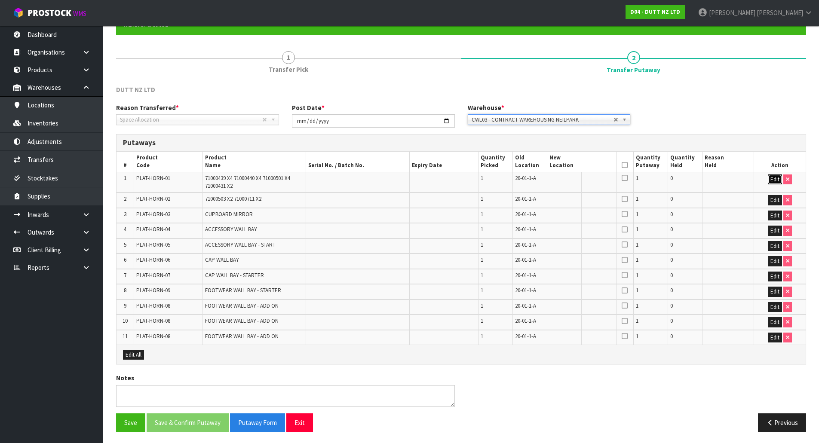
click at [771, 177] on button "Edit" at bounding box center [775, 180] width 14 height 10
click at [585, 180] on input "text" at bounding box center [577, 180] width 54 height 11
click at [680, 133] on div "Reason Transferred * Space Allocation Damage Expired Stock Repair QA Space Allo…" at bounding box center [461, 118] width 703 height 31
click at [587, 178] on input "text" at bounding box center [577, 180] width 54 height 11
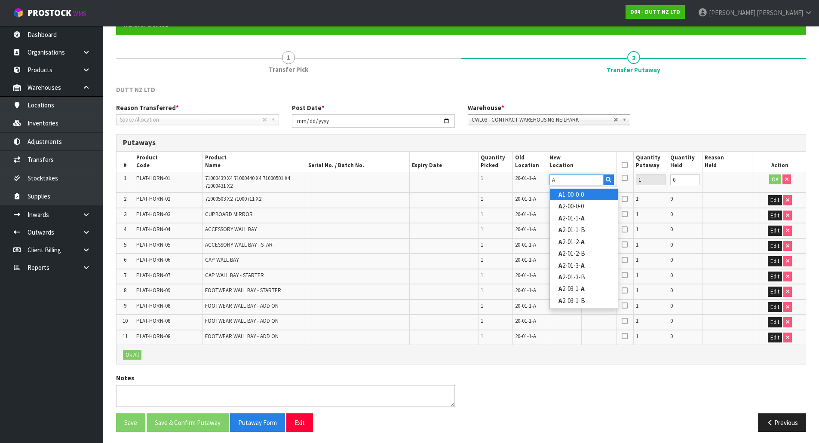
type input "A"
click at [578, 191] on link "A 1-00-0-0" at bounding box center [584, 195] width 68 height 12
type input "A1-00-0-0"
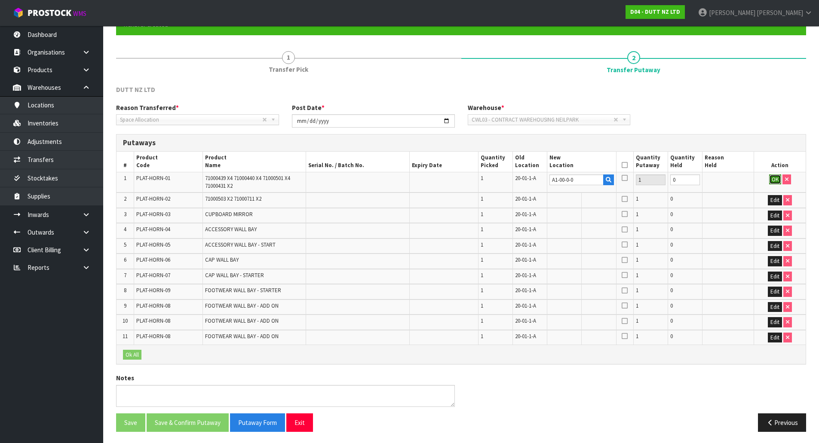
click at [773, 181] on button "OK" at bounding box center [775, 180] width 12 height 10
click at [596, 180] on link "Fill" at bounding box center [597, 178] width 11 height 7
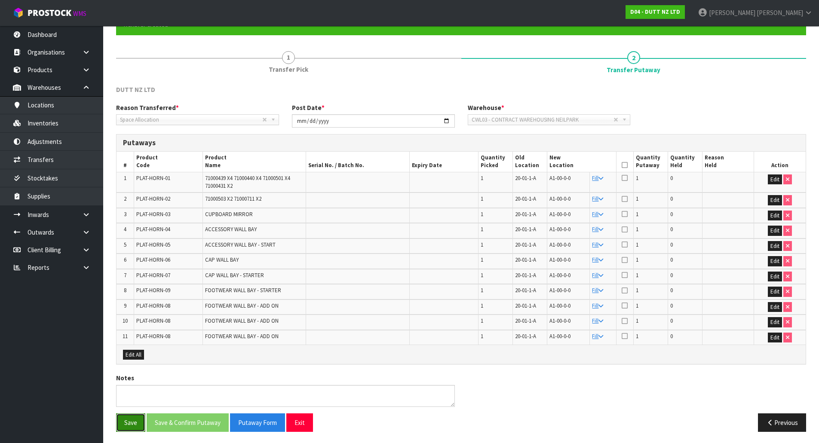
click at [125, 424] on button "Save" at bounding box center [130, 423] width 29 height 18
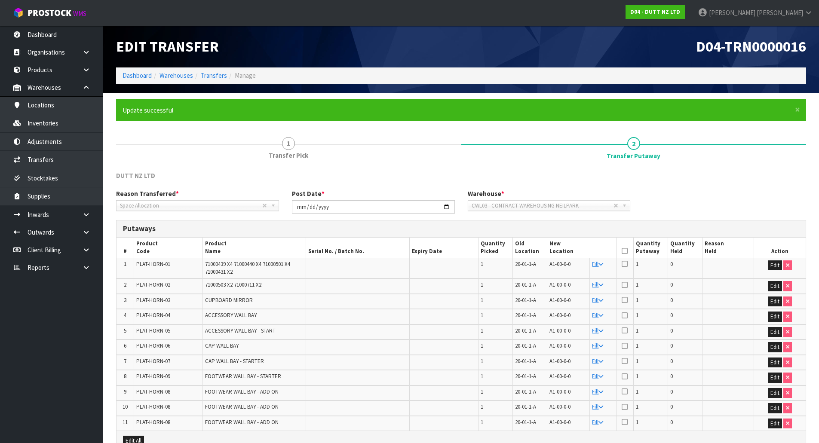
click at [528, 174] on div "DUTT NZ LTD" at bounding box center [461, 180] width 703 height 18
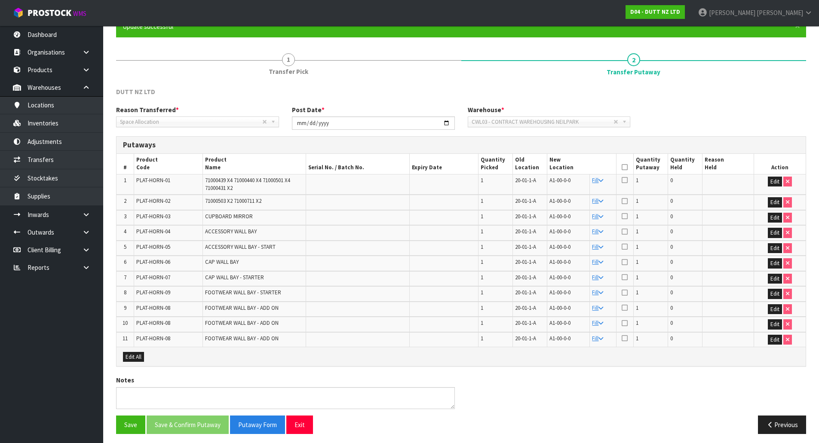
scroll to position [88, 0]
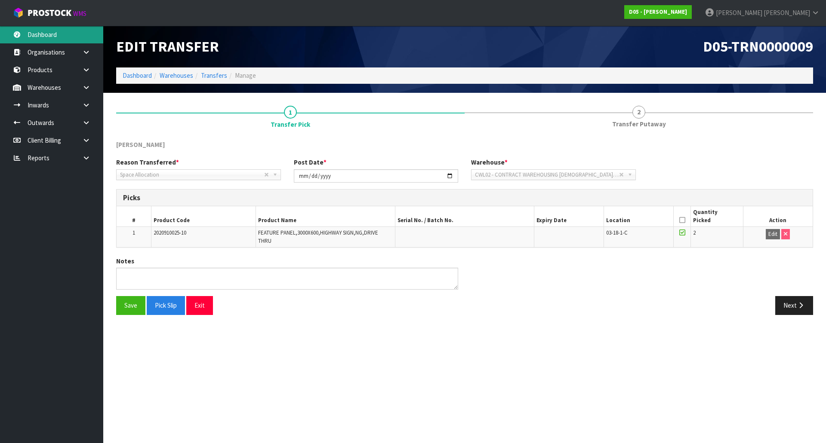
click at [65, 38] on link "Dashboard" at bounding box center [51, 35] width 103 height 18
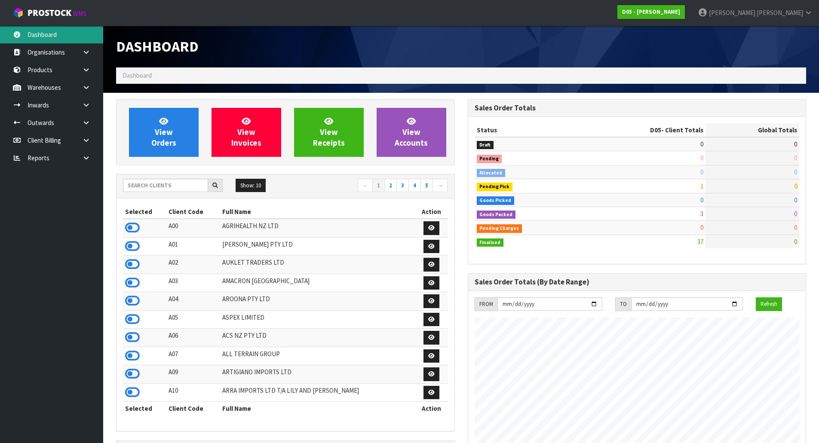
scroll to position [753, 351]
click at [149, 185] on input "text" at bounding box center [165, 185] width 85 height 13
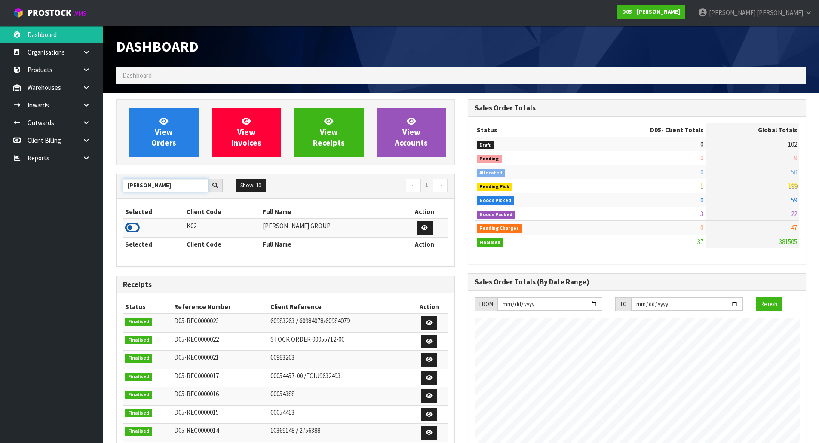
type input "[PERSON_NAME]"
click at [135, 225] on icon at bounding box center [132, 227] width 15 height 13
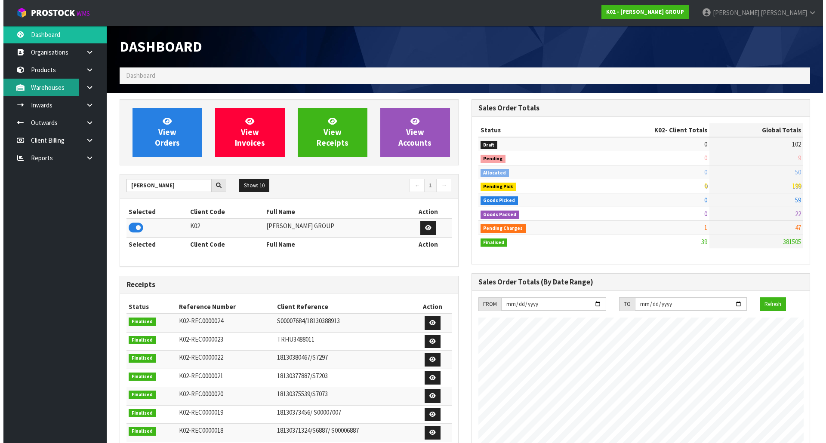
scroll to position [540, 351]
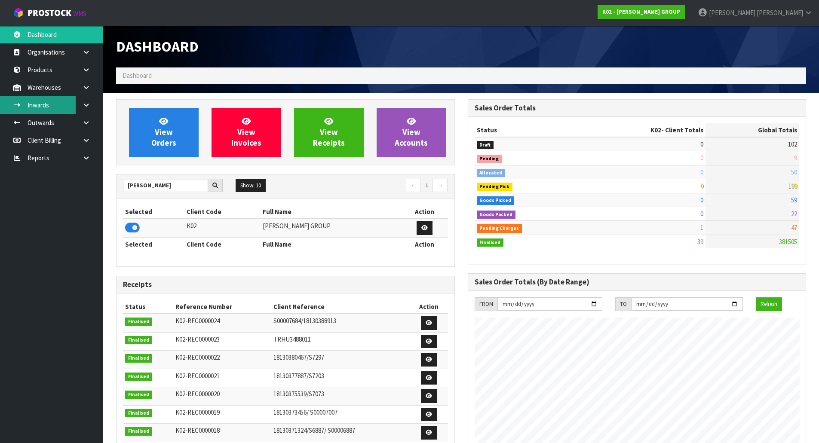
click at [59, 100] on link "Inwards" at bounding box center [51, 105] width 103 height 18
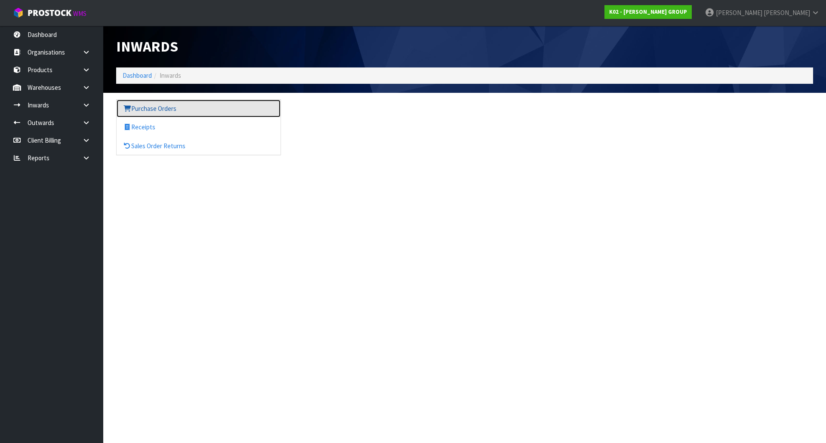
click at [136, 105] on link "Purchase Orders" at bounding box center [199, 109] width 164 height 18
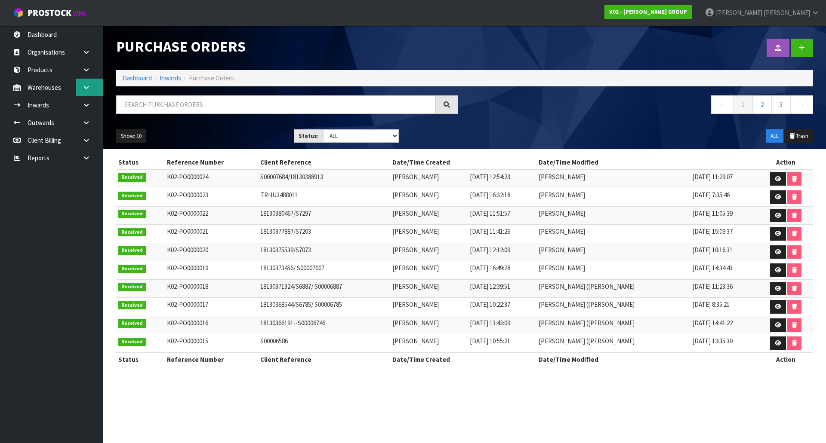
click at [83, 88] on icon at bounding box center [86, 87] width 8 height 6
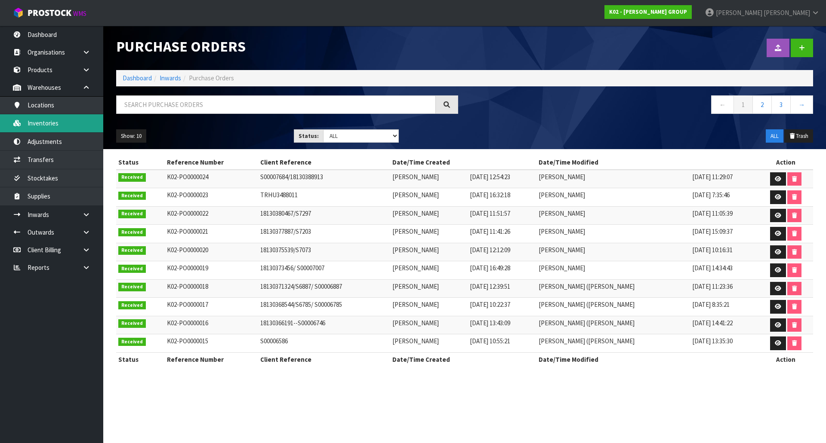
click at [76, 121] on link "Inventories" at bounding box center [51, 123] width 103 height 18
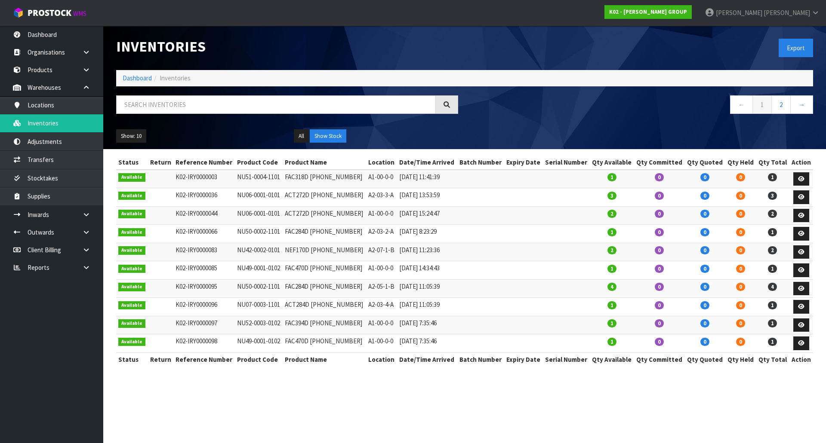
click at [218, 126] on div "Show: 10 5 10 25 50 All Show Stock" at bounding box center [465, 136] width 710 height 27
click at [44, 216] on link "Inwards" at bounding box center [51, 215] width 103 height 18
